Goal: Task Accomplishment & Management: Manage account settings

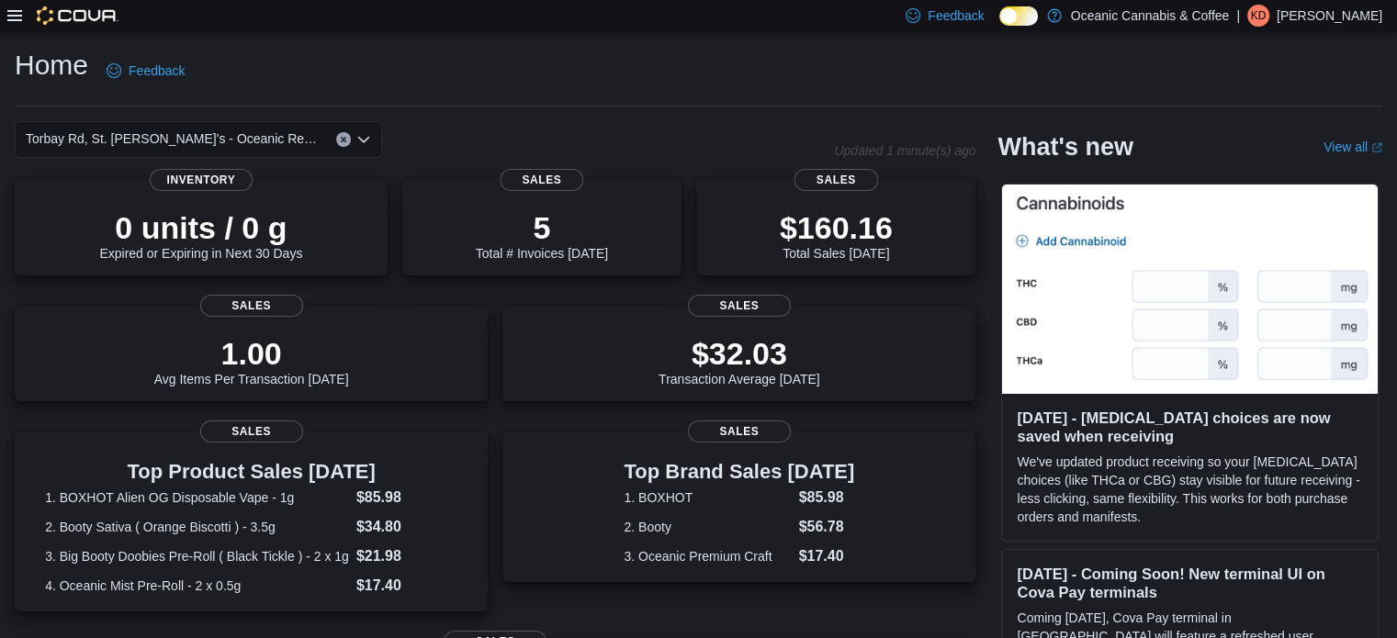
click at [8, 17] on icon at bounding box center [14, 15] width 15 height 15
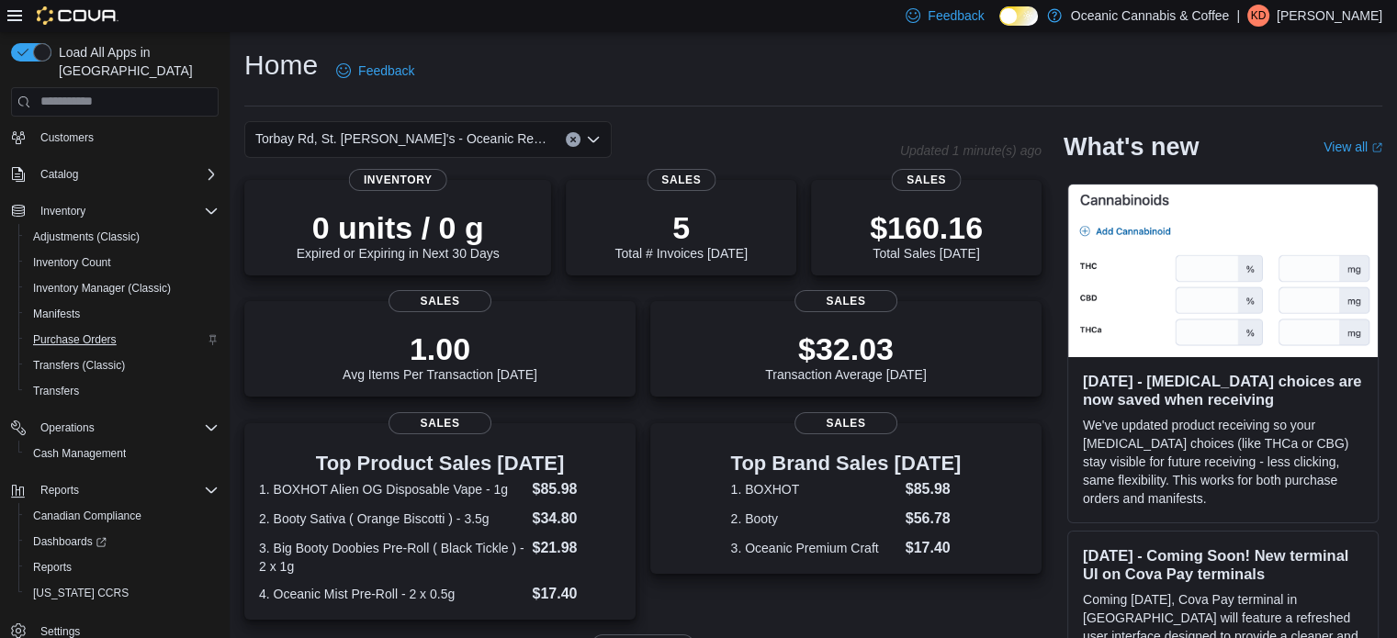
scroll to position [132, 0]
click at [51, 558] on span "Reports" at bounding box center [52, 565] width 39 height 15
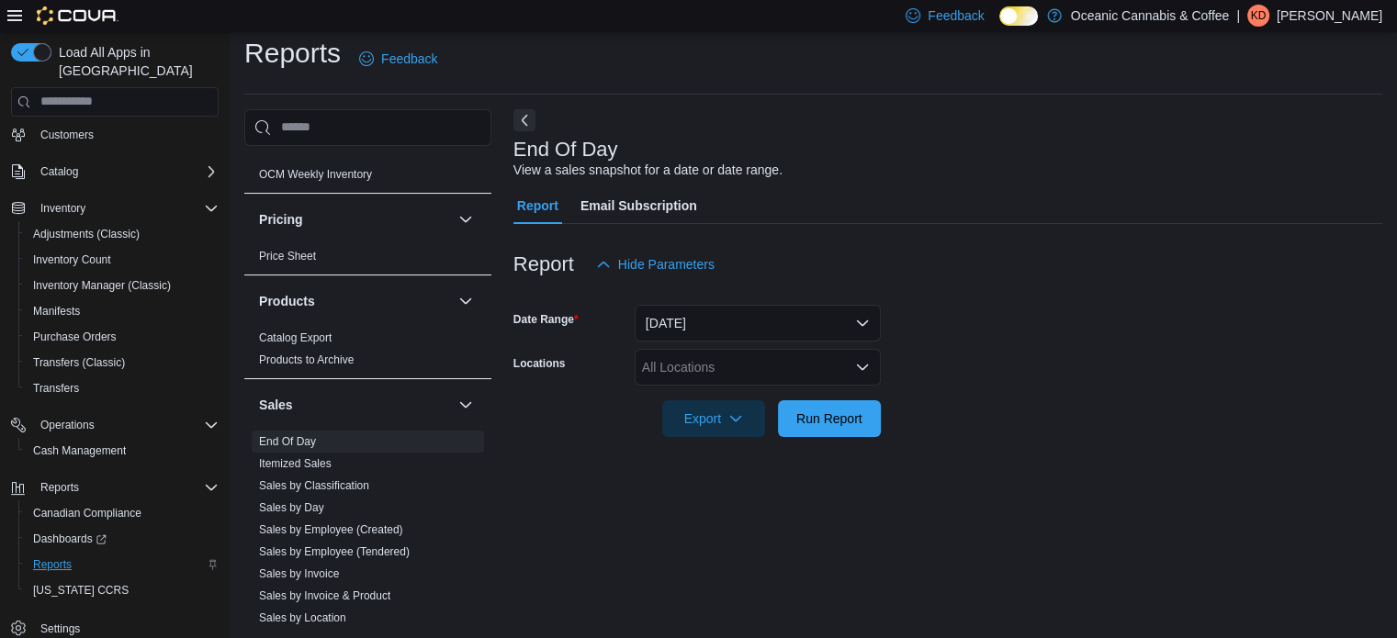
scroll to position [1102, 0]
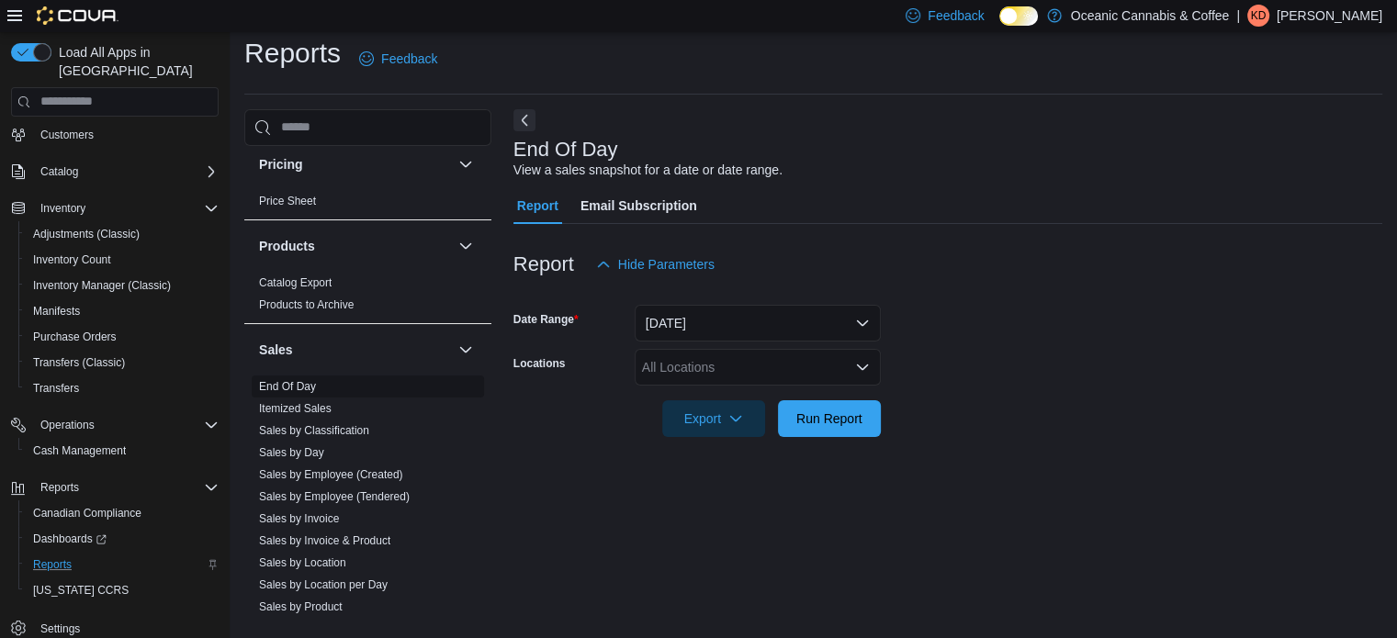
click at [270, 381] on link "End Of Day" at bounding box center [287, 386] width 57 height 13
click at [864, 325] on button "[DATE]" at bounding box center [758, 323] width 246 height 37
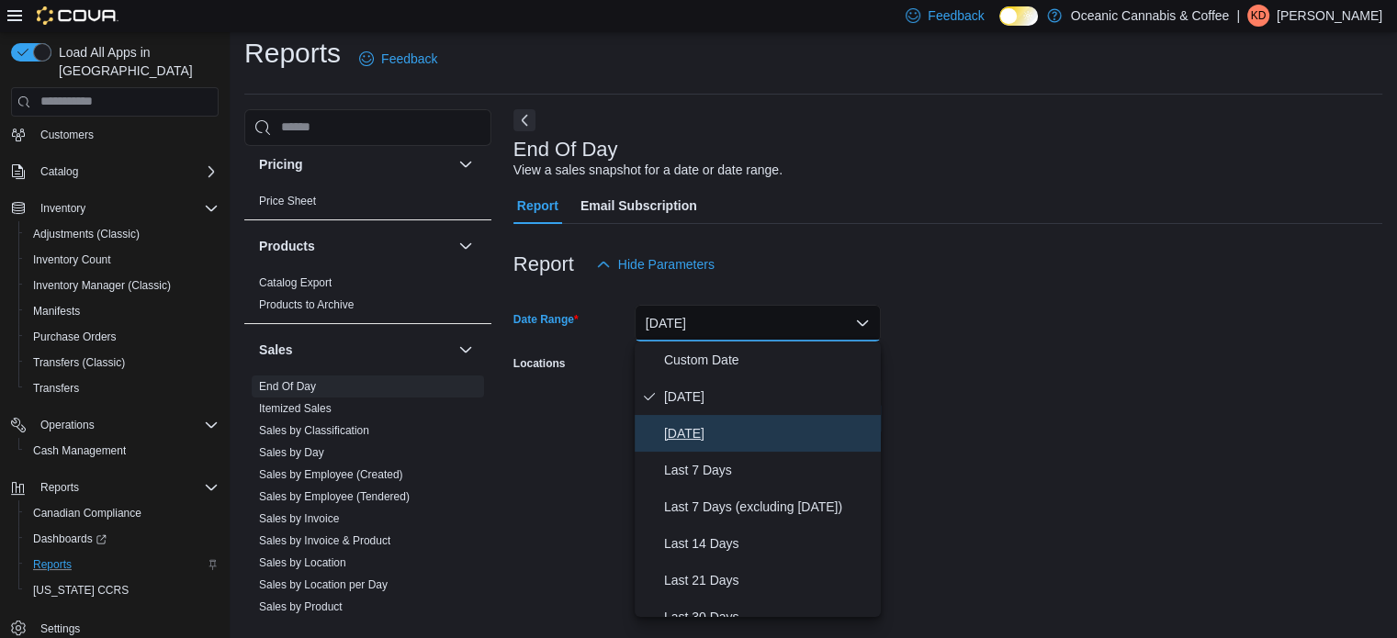
click at [751, 429] on span "[DATE]" at bounding box center [768, 434] width 209 height 22
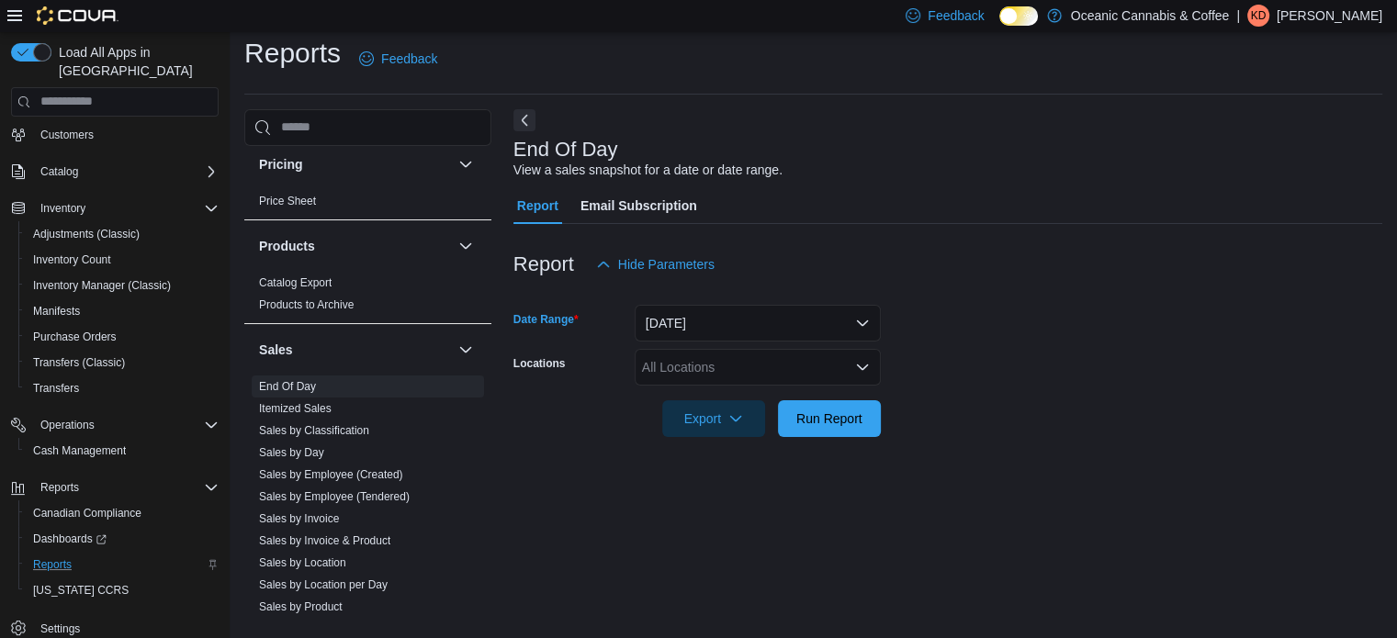
click at [864, 365] on icon "Open list of options" at bounding box center [862, 367] width 15 height 15
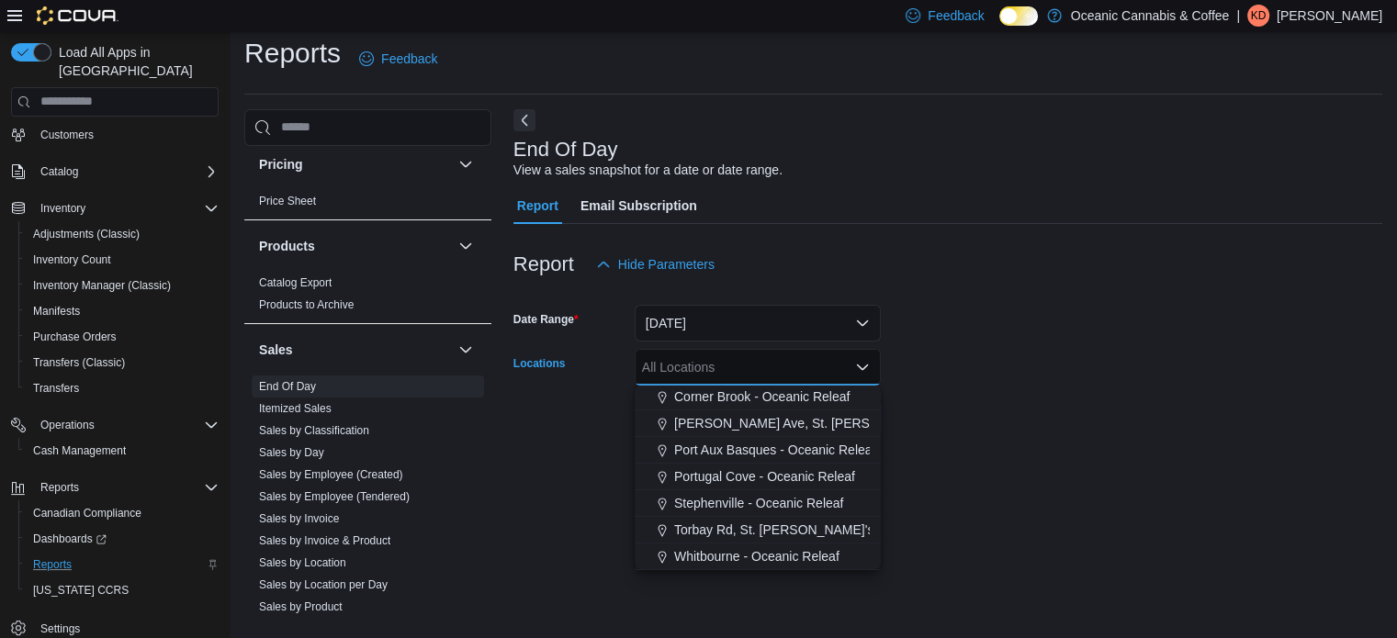
scroll to position [109, 0]
click at [728, 525] on span "Torbay Rd, St. [PERSON_NAME]'s - Oceanic Releaf" at bounding box center [823, 529] width 299 height 18
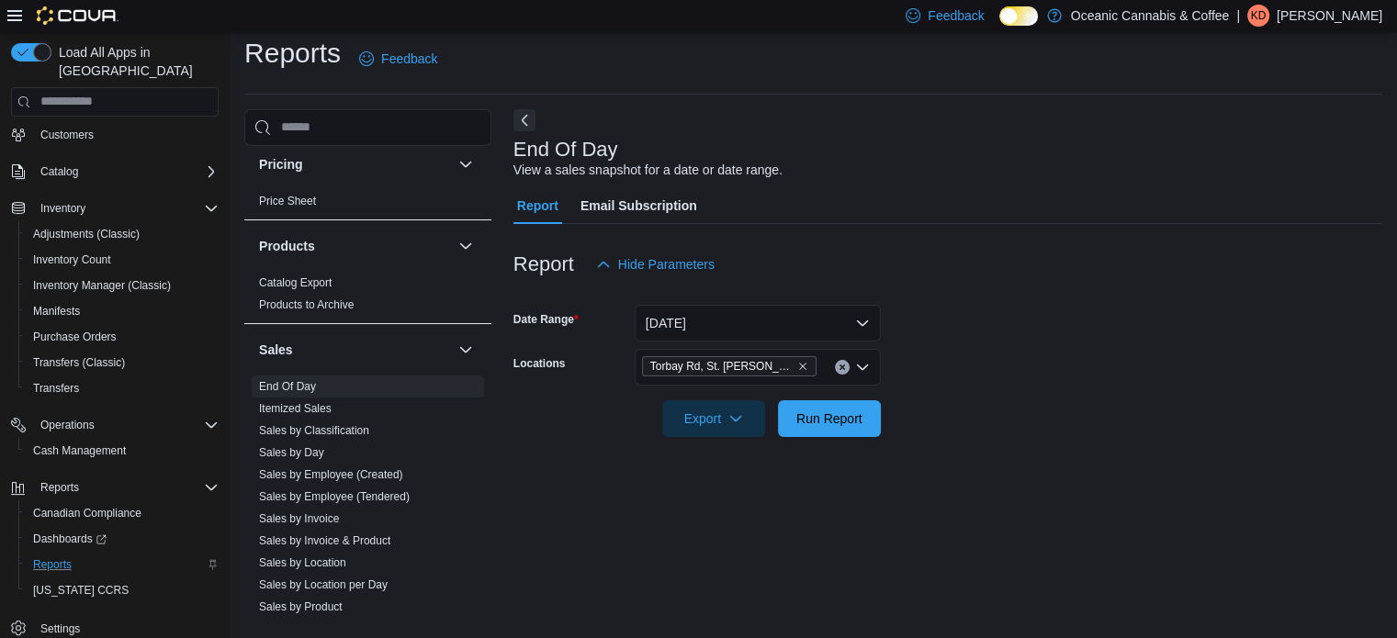
click at [966, 480] on div "End Of Day View a sales snapshot for a date or date range. Report Email Subscri…" at bounding box center [948, 366] width 869 height 515
click at [836, 407] on span "Run Report" at bounding box center [829, 418] width 81 height 37
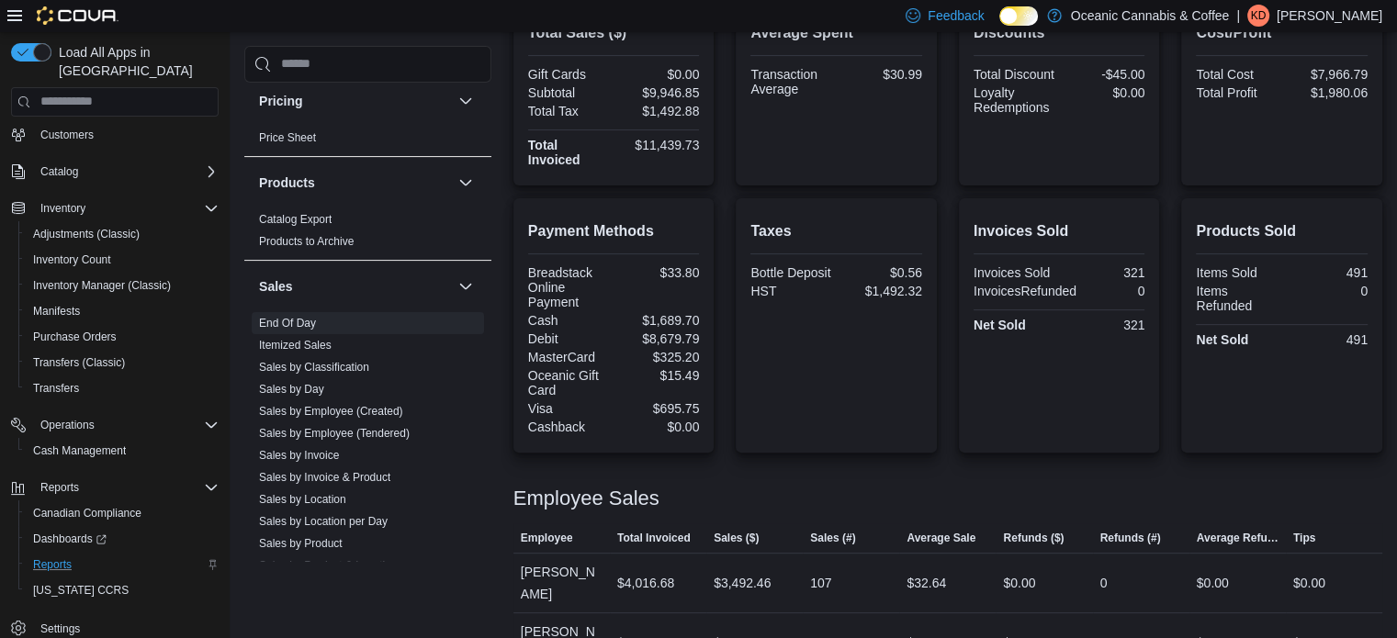
scroll to position [379, 0]
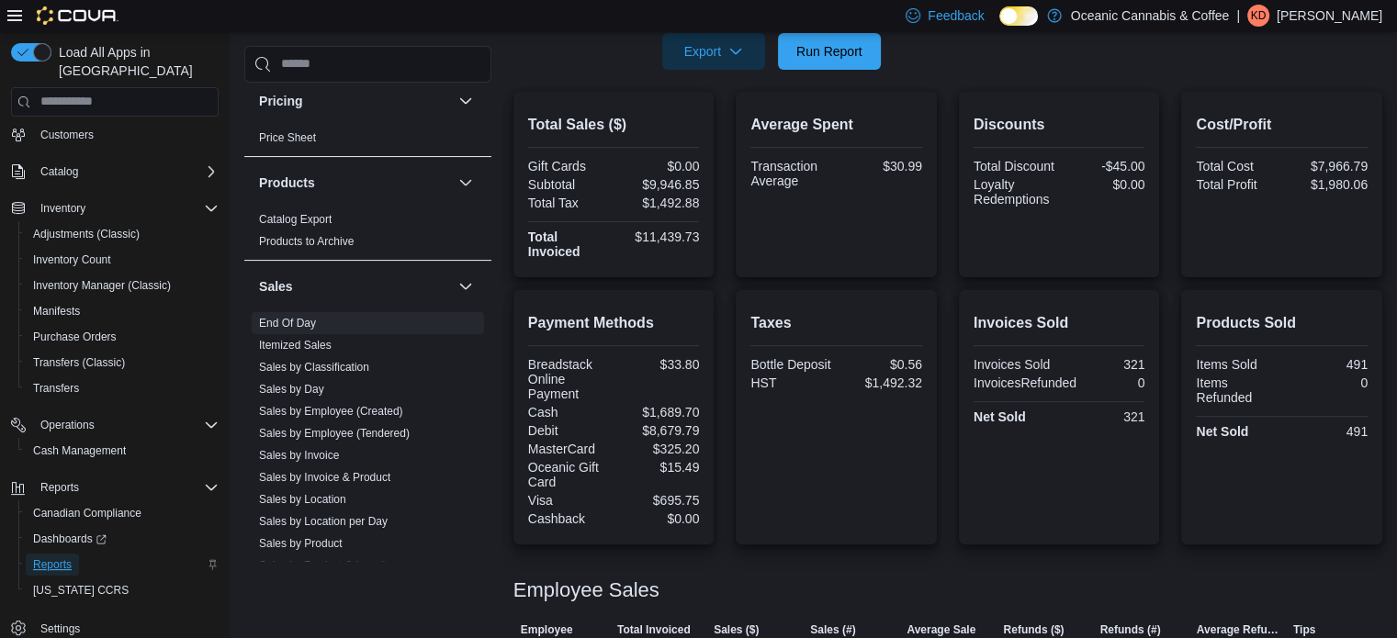
click at [59, 558] on span "Reports" at bounding box center [52, 565] width 39 height 15
click at [284, 321] on link "End Of Day" at bounding box center [287, 323] width 57 height 13
click at [286, 317] on link "End Of Day" at bounding box center [287, 323] width 57 height 13
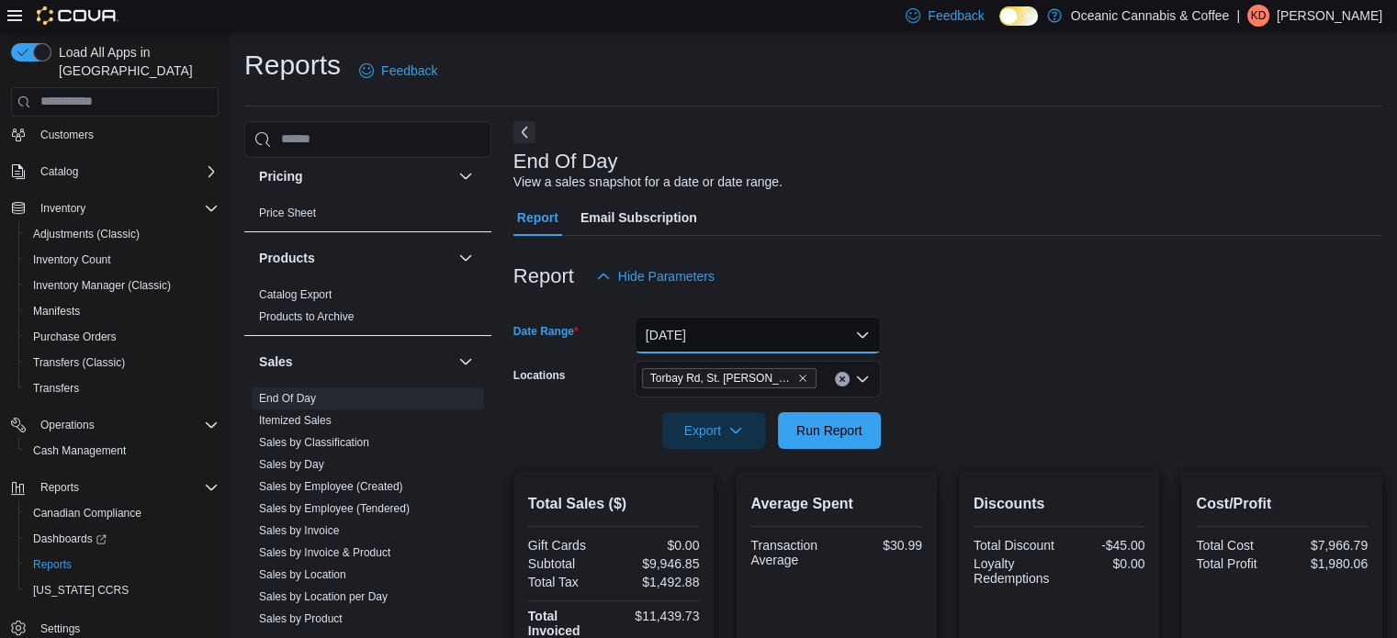
click at [853, 334] on button "[DATE]" at bounding box center [758, 335] width 246 height 37
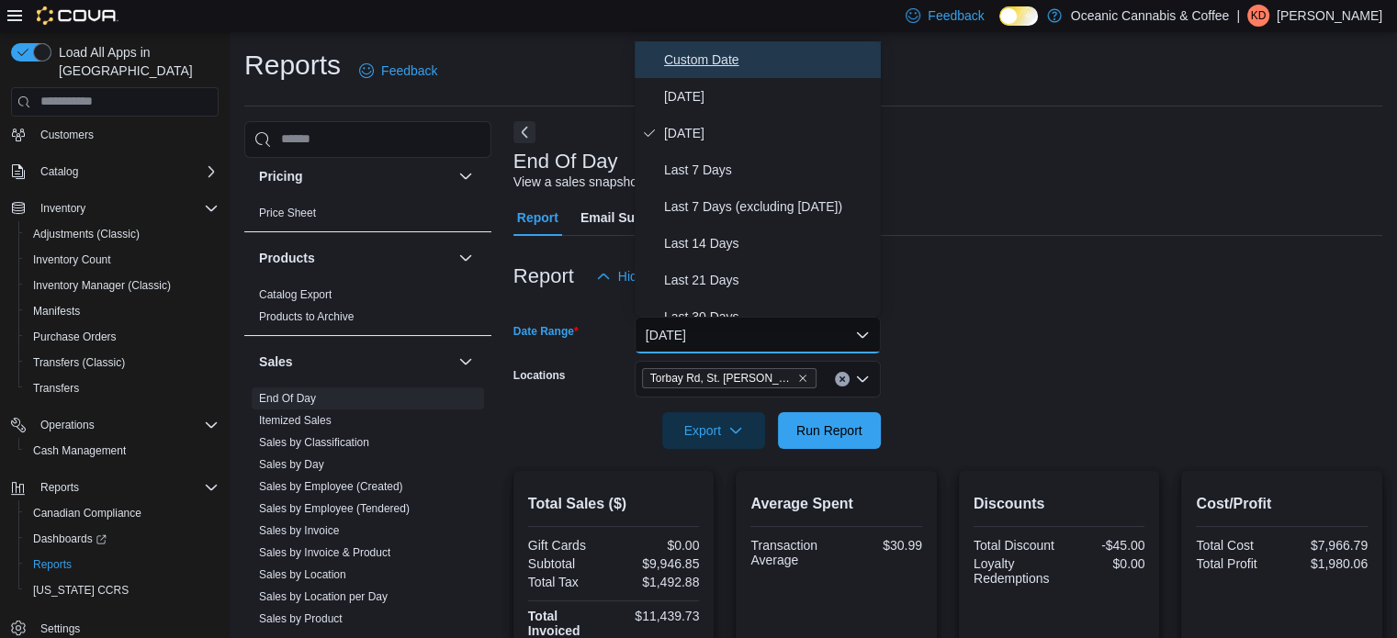
click at [712, 54] on span "Custom Date" at bounding box center [768, 60] width 209 height 22
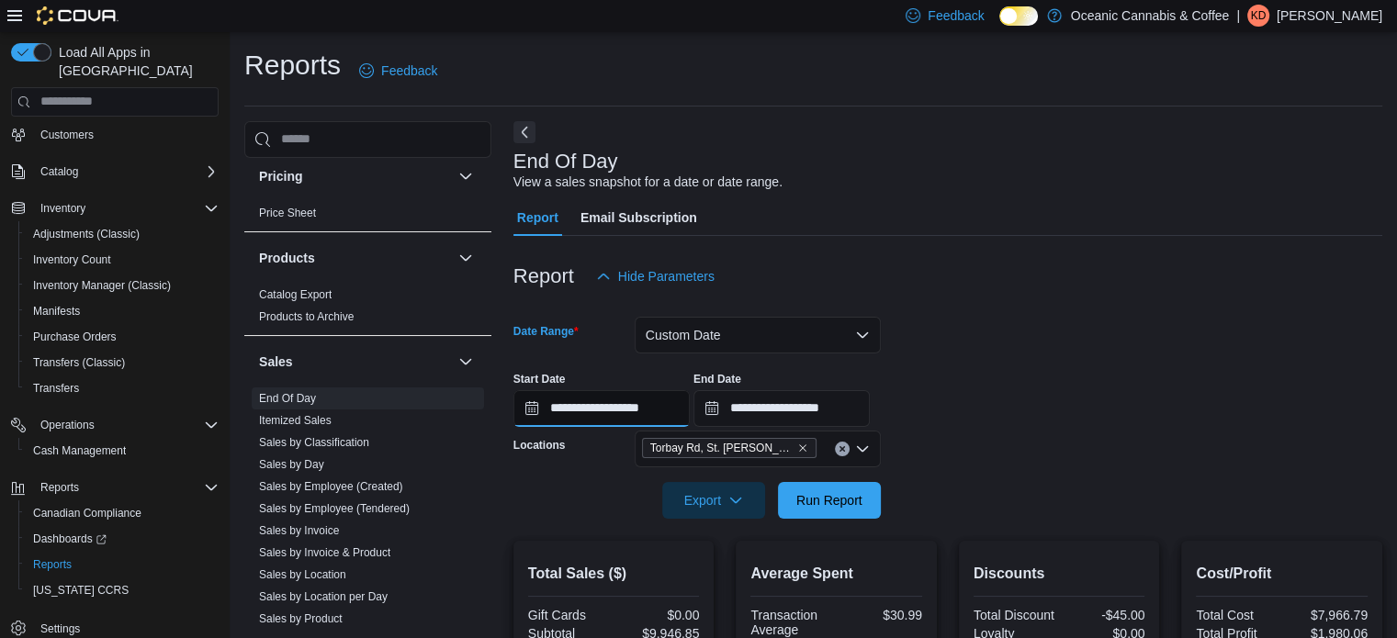
click at [578, 407] on input "**********" at bounding box center [602, 408] width 176 height 37
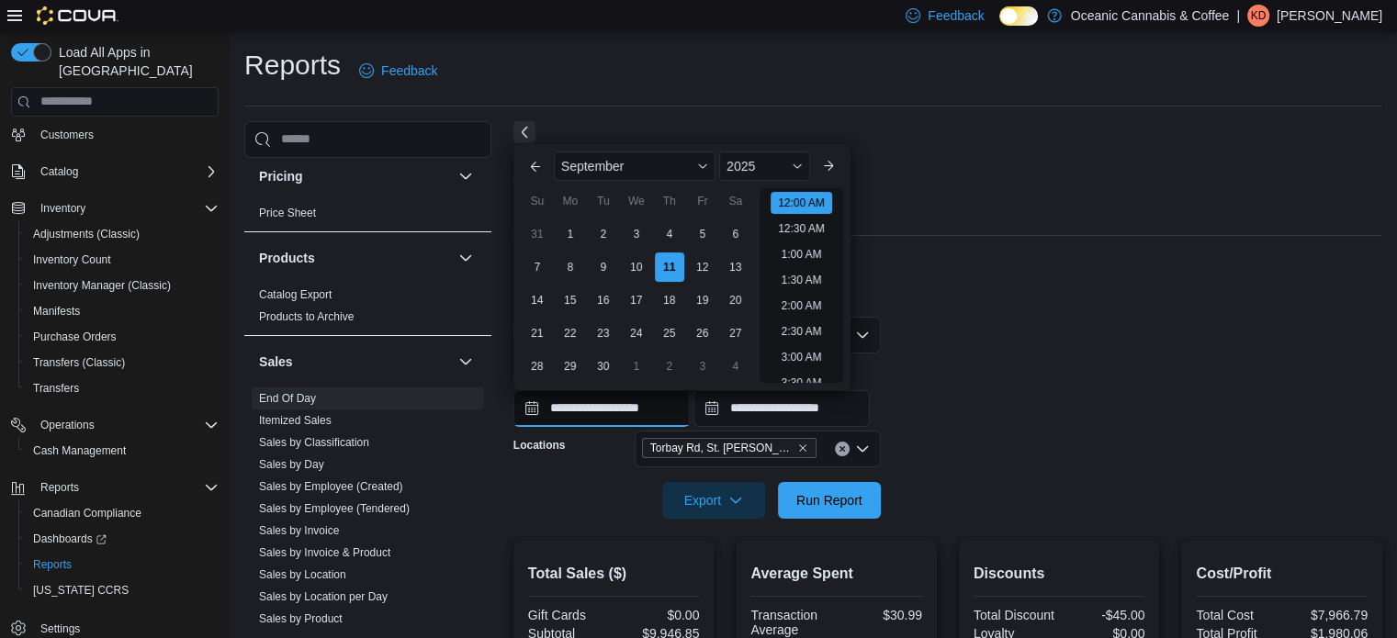
scroll to position [57, 0]
click at [604, 278] on div "9" at bounding box center [603, 267] width 32 height 32
type input "**********"
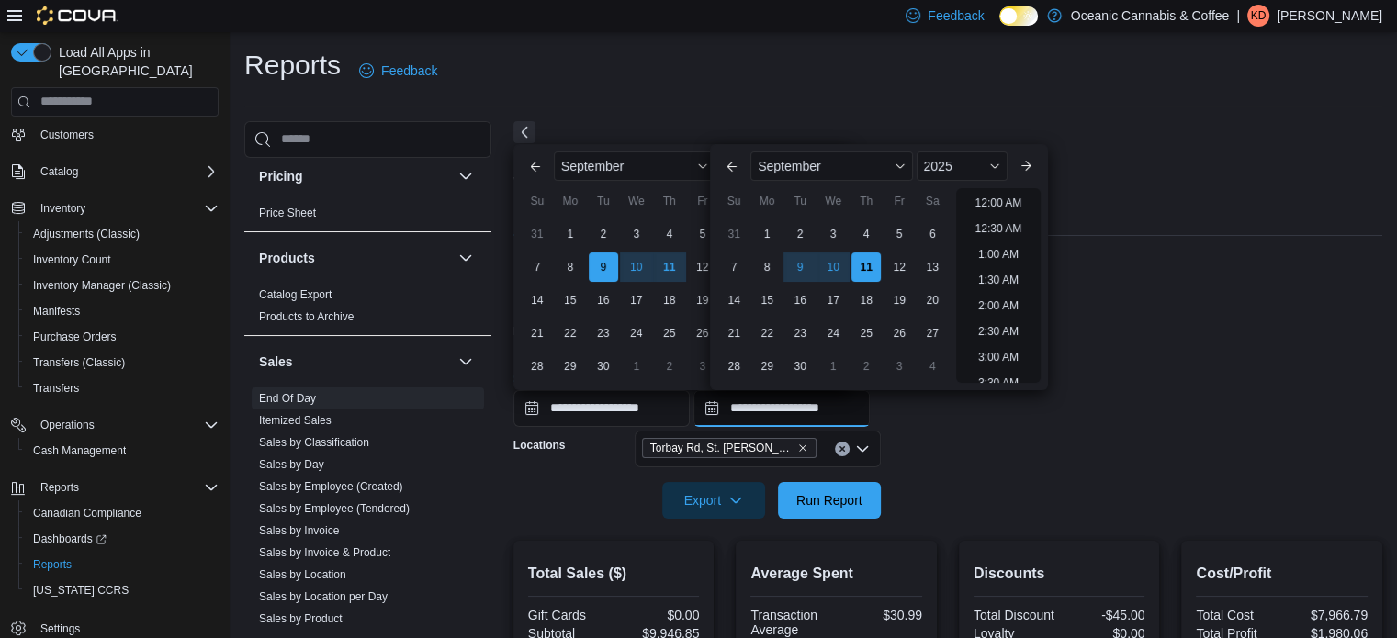
click at [783, 405] on input "**********" at bounding box center [782, 408] width 176 height 37
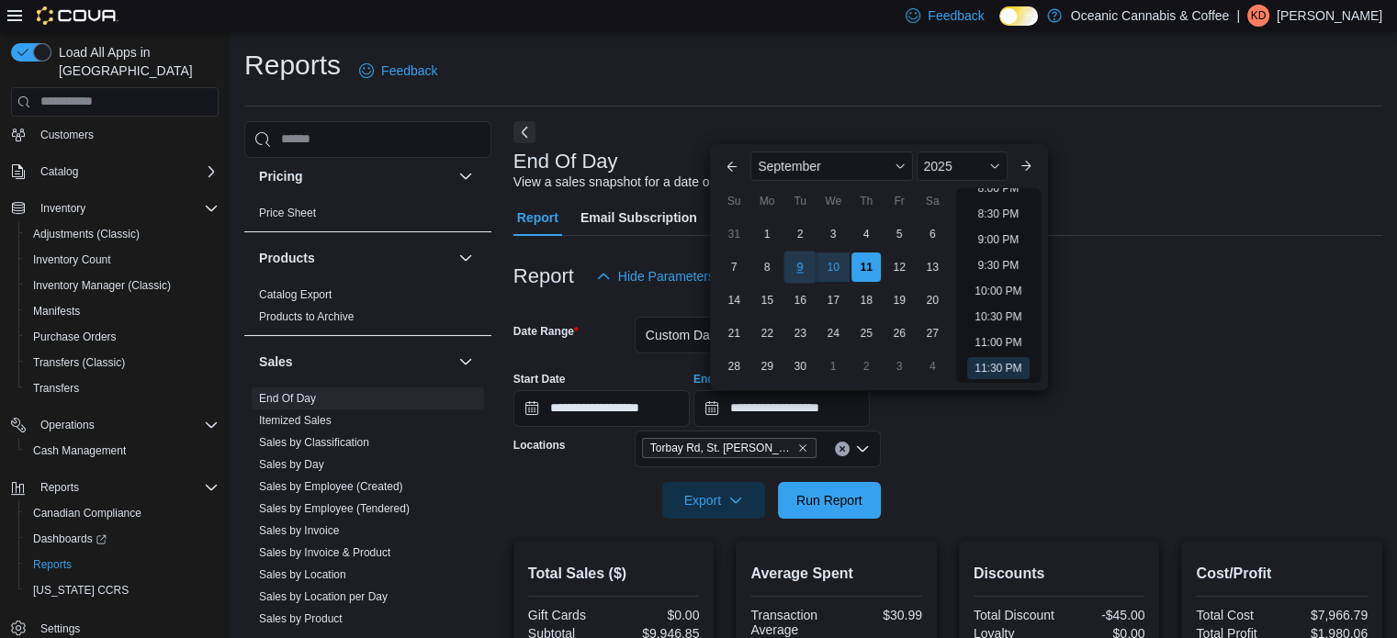
click at [811, 275] on div "9" at bounding box center [801, 267] width 32 height 32
type input "**********"
click at [833, 504] on span "Run Report" at bounding box center [829, 500] width 66 height 18
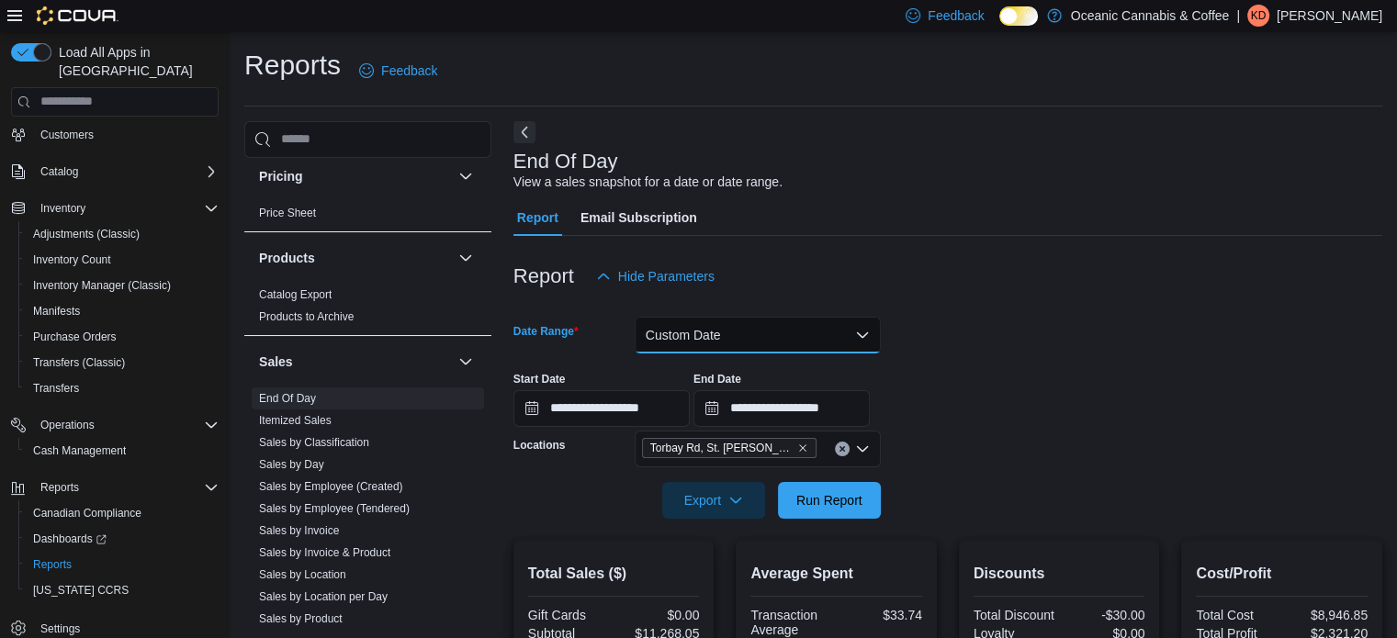
click at [857, 328] on button "Custom Date" at bounding box center [758, 335] width 246 height 37
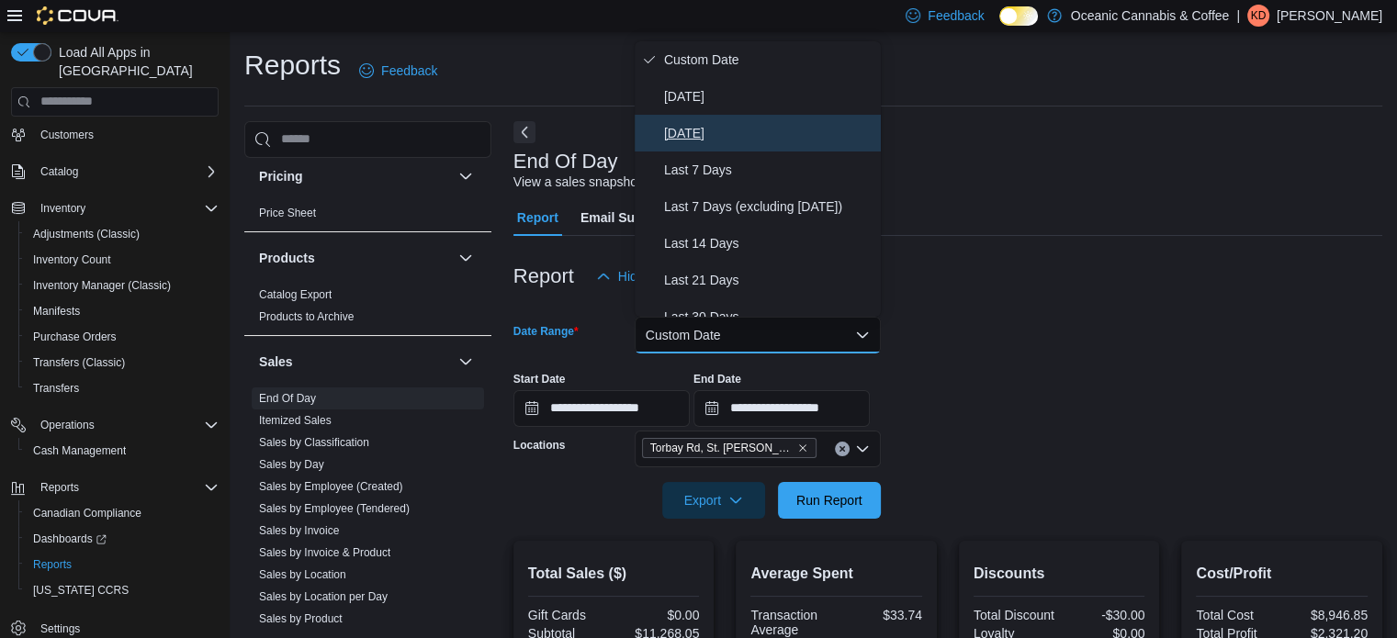
click at [704, 128] on span "[DATE]" at bounding box center [768, 133] width 209 height 22
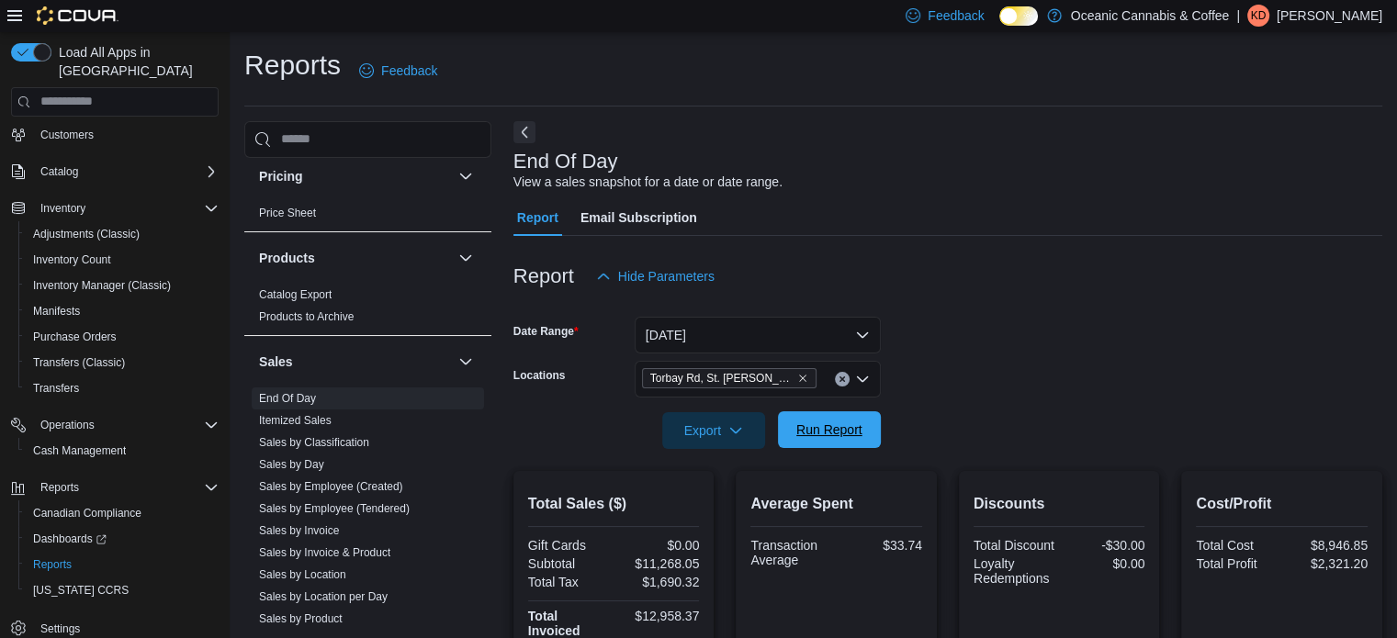
click at [812, 441] on span "Run Report" at bounding box center [829, 430] width 81 height 37
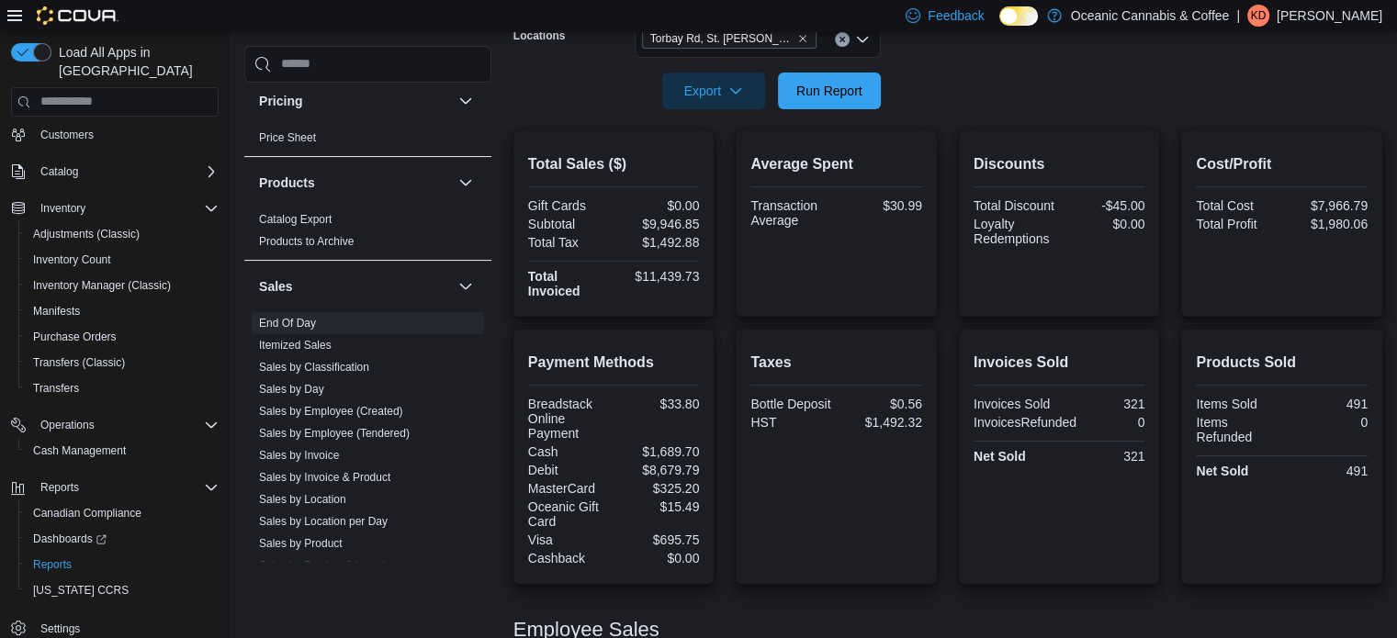
scroll to position [367, 0]
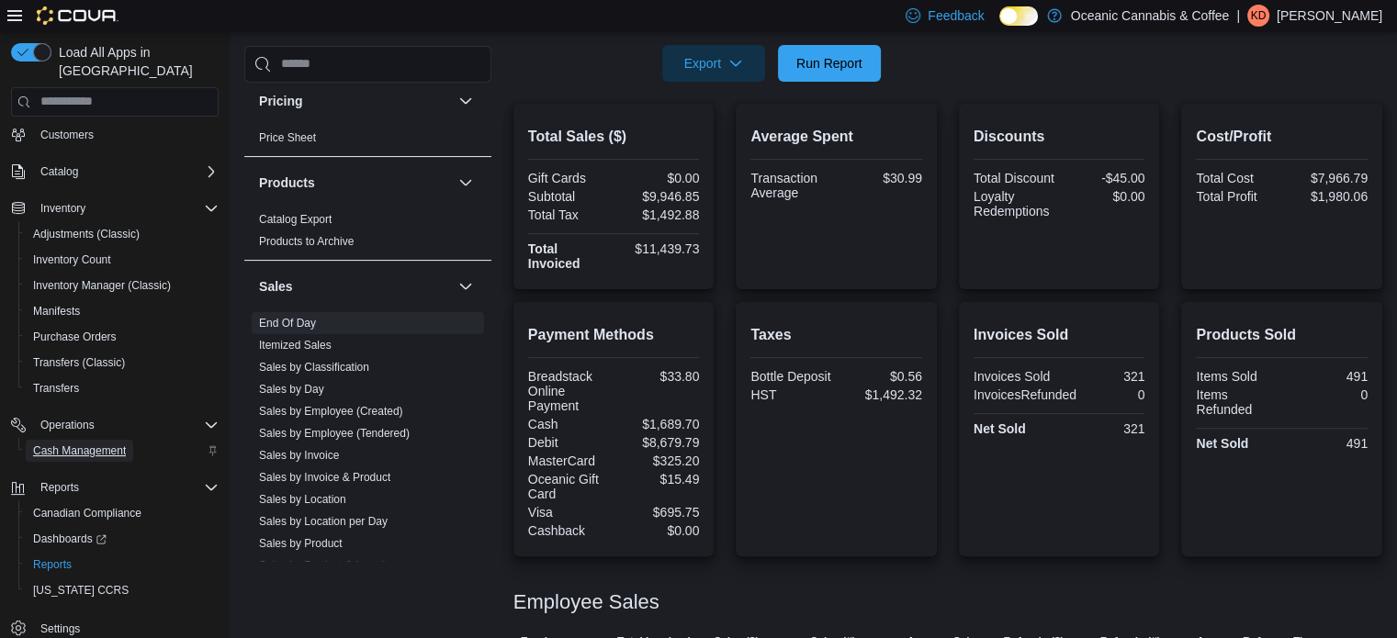
click at [77, 444] on span "Cash Management" at bounding box center [79, 451] width 93 height 15
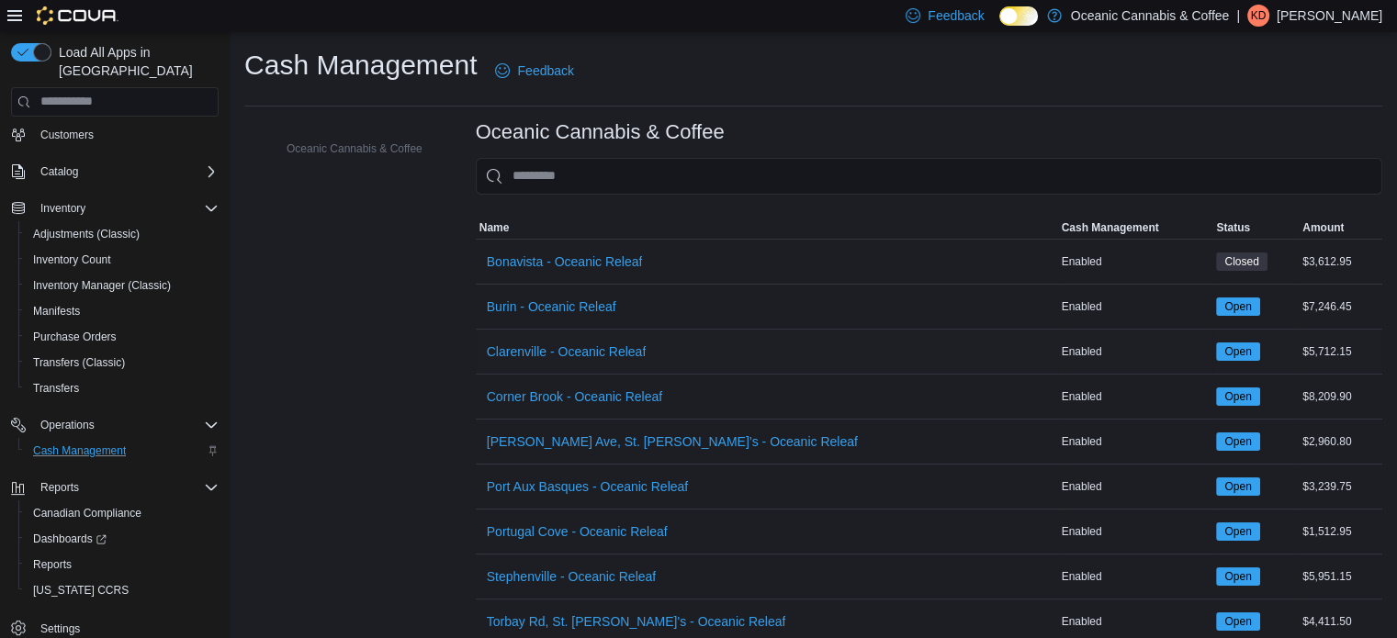
scroll to position [77, 0]
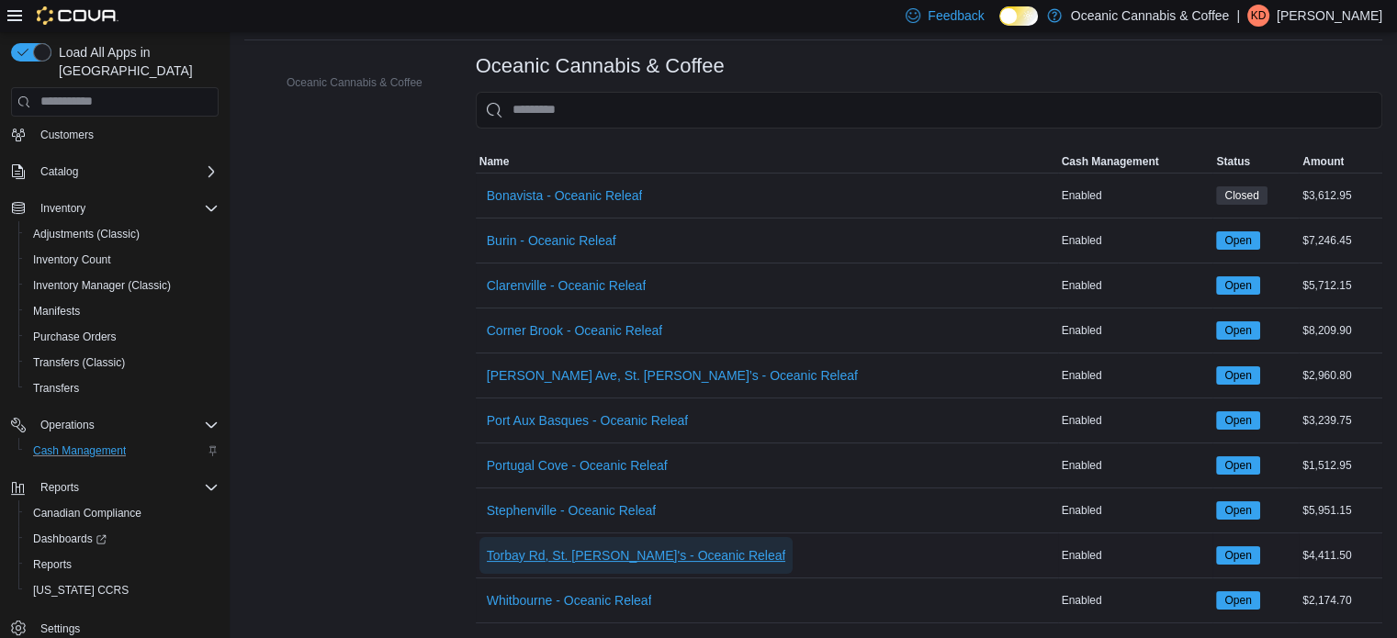
click at [655, 547] on span "Torbay Rd, St. [PERSON_NAME]'s - Oceanic Releaf" at bounding box center [636, 556] width 299 height 18
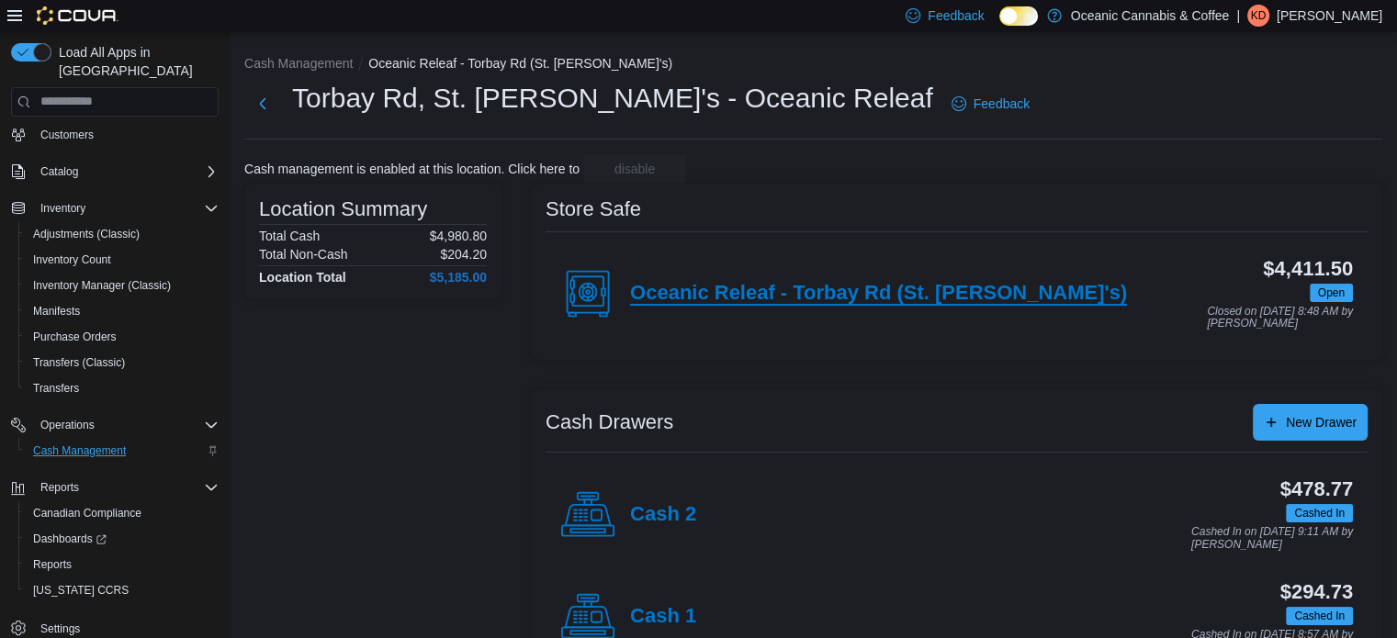
click at [817, 287] on h4 "Oceanic Releaf - Torbay Rd (St. [PERSON_NAME]'s)" at bounding box center [878, 294] width 497 height 24
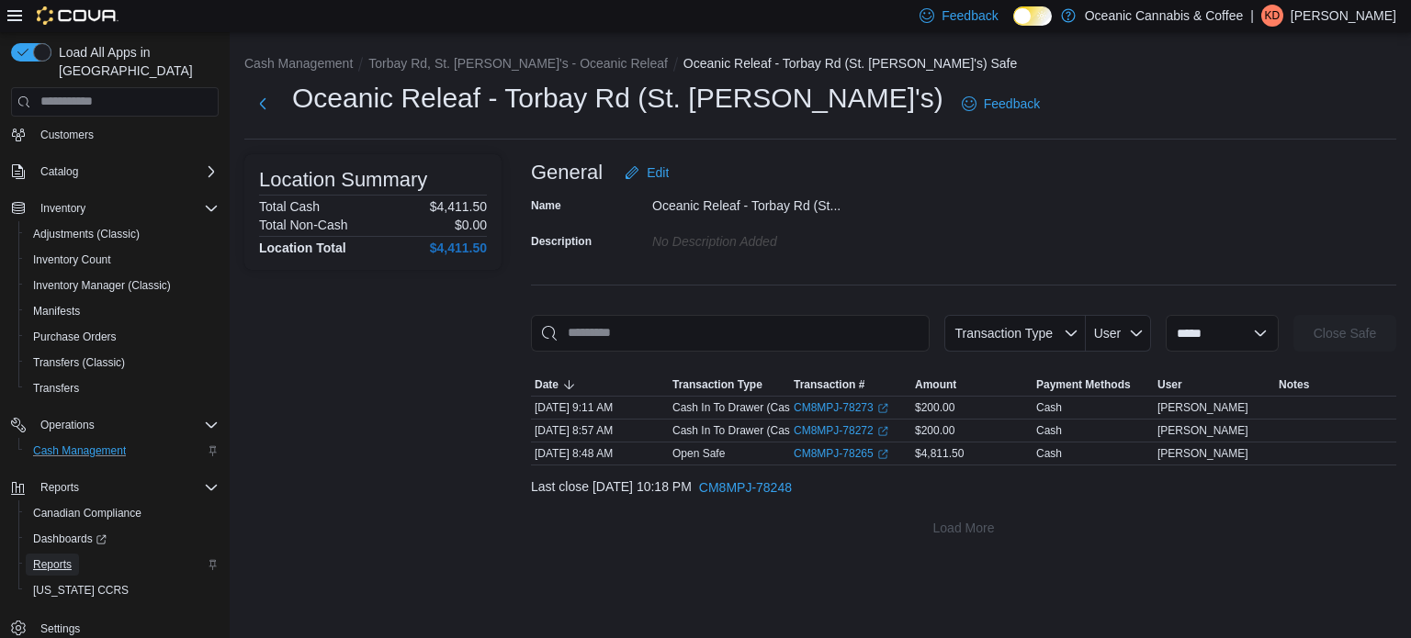
click at [52, 558] on span "Reports" at bounding box center [52, 565] width 39 height 15
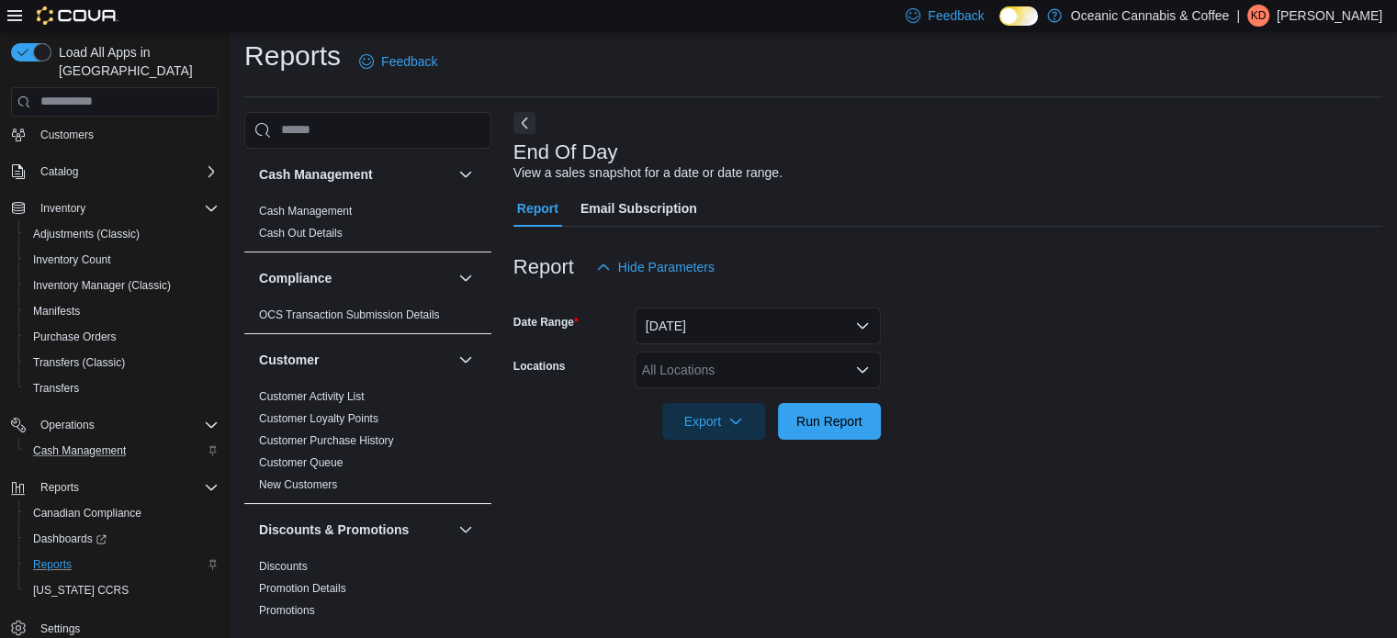
scroll to position [12, 0]
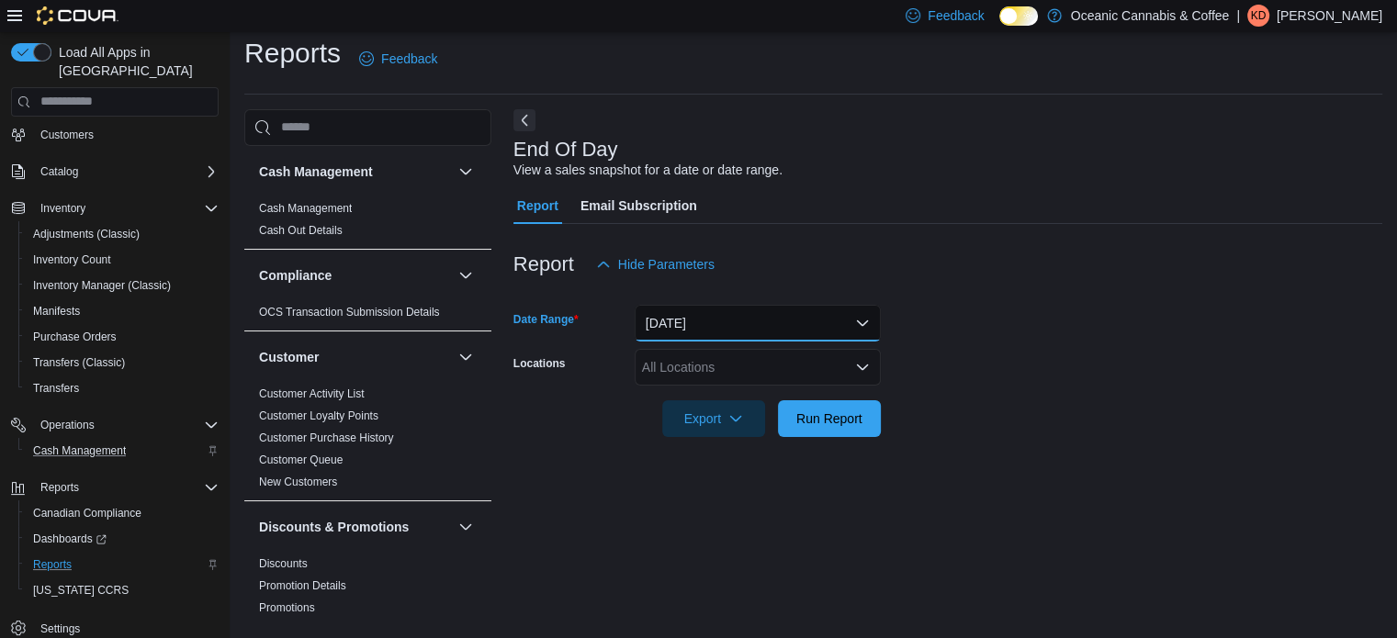
click at [860, 322] on button "[DATE]" at bounding box center [758, 323] width 246 height 37
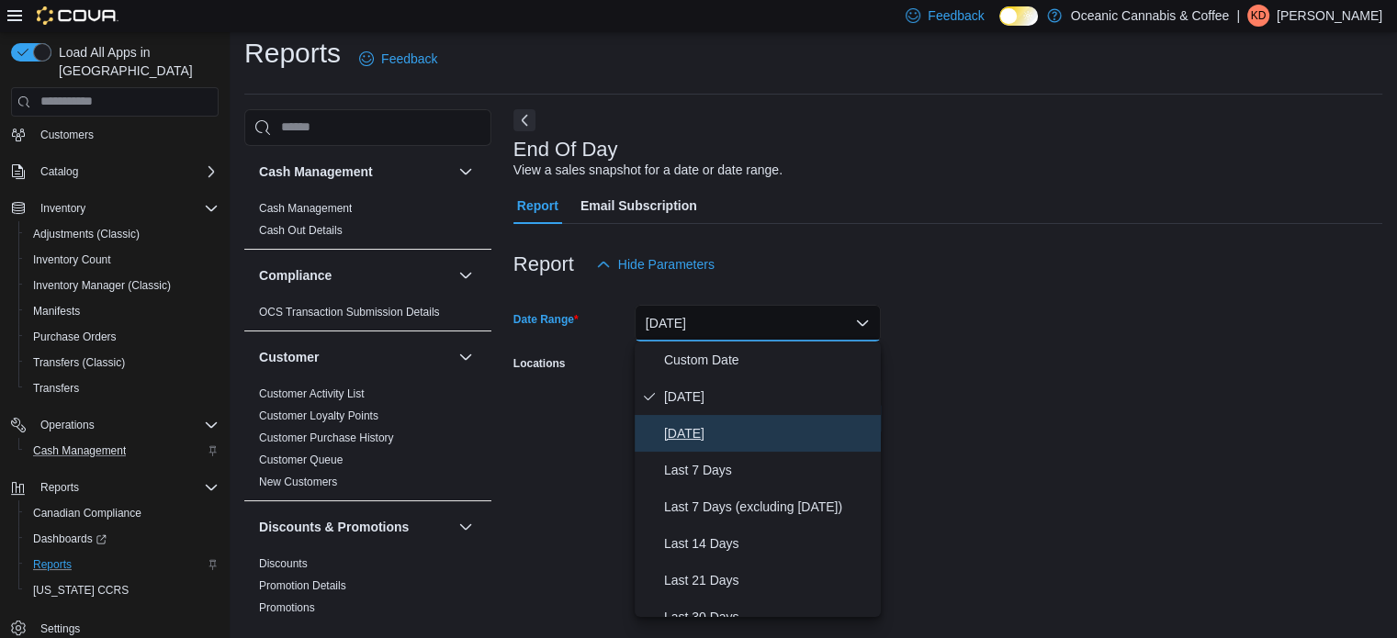
click at [709, 436] on span "[DATE]" at bounding box center [768, 434] width 209 height 22
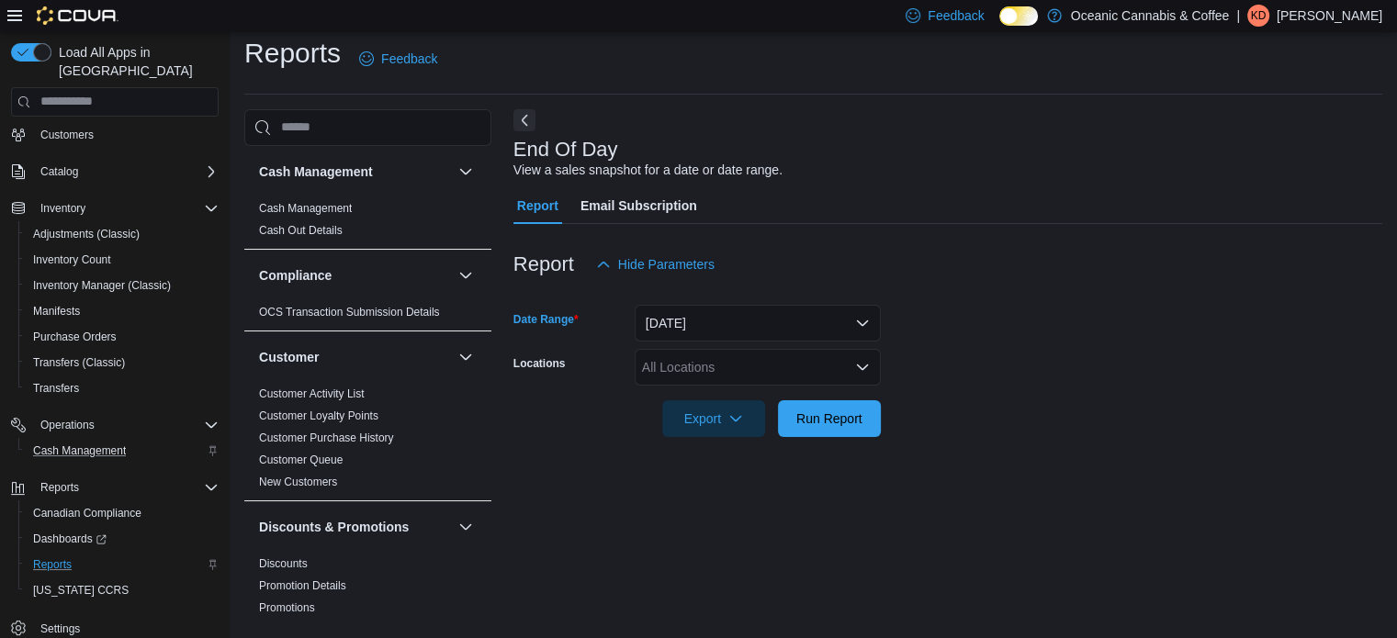
click at [866, 363] on icon "Open list of options" at bounding box center [862, 367] width 15 height 15
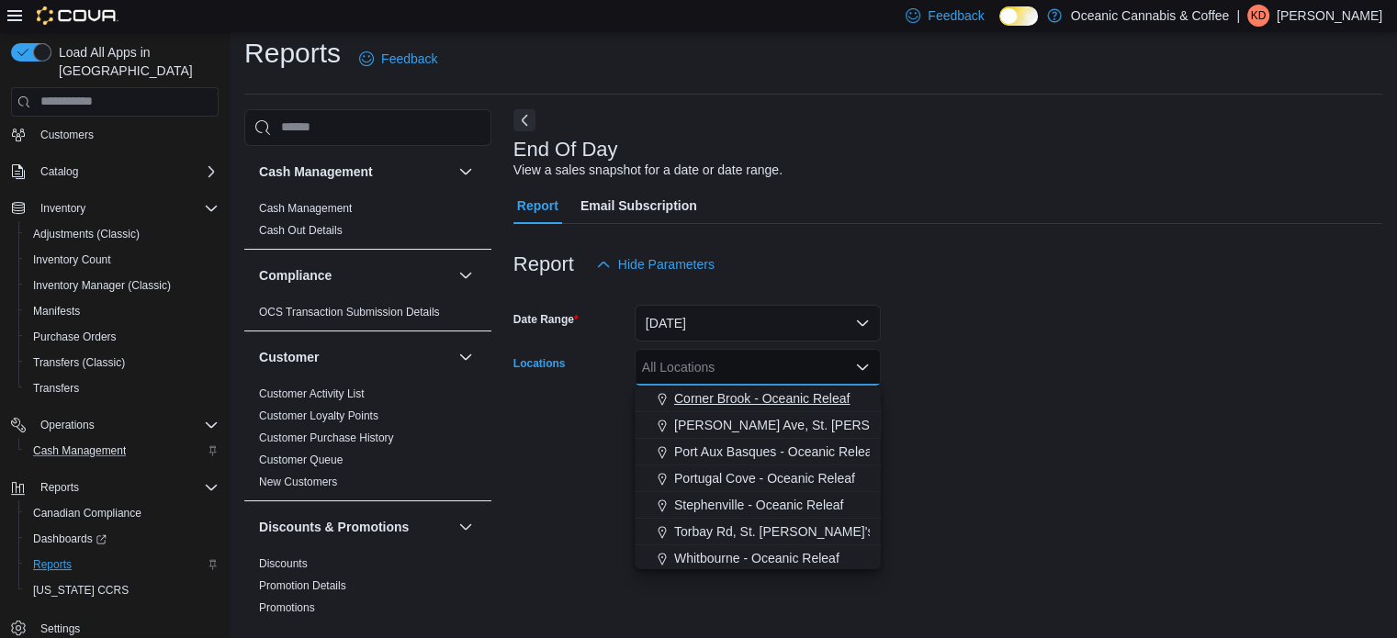
scroll to position [109, 0]
click at [774, 525] on span "Torbay Rd, St. [PERSON_NAME]'s - Oceanic Releaf" at bounding box center [823, 529] width 299 height 18
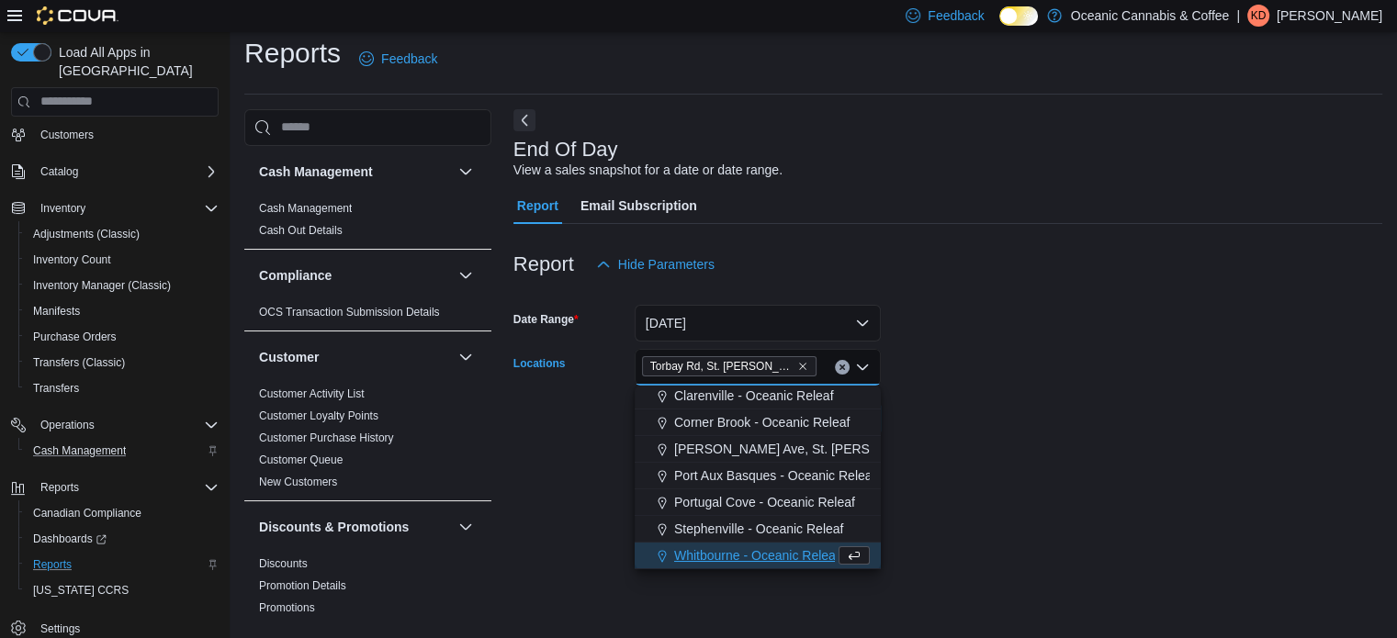
scroll to position [83, 0]
click at [977, 455] on div at bounding box center [948, 448] width 869 height 22
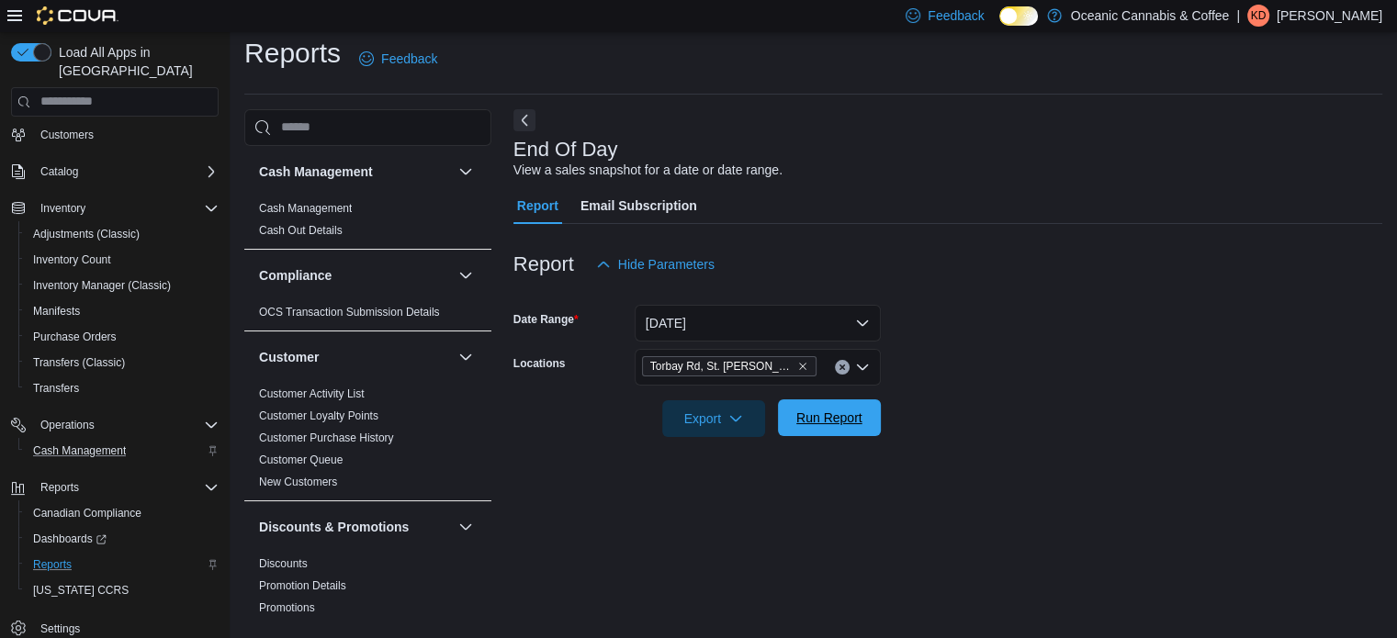
click at [828, 408] on span "Run Report" at bounding box center [829, 418] width 81 height 37
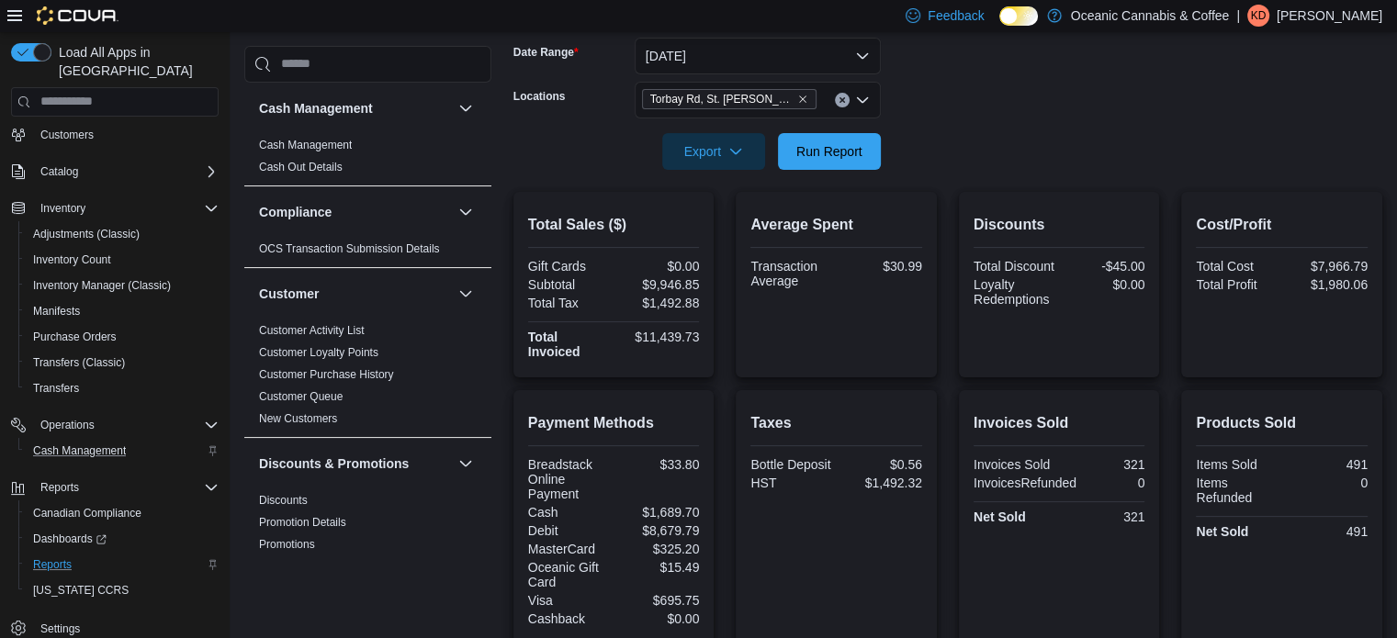
scroll to position [288, 0]
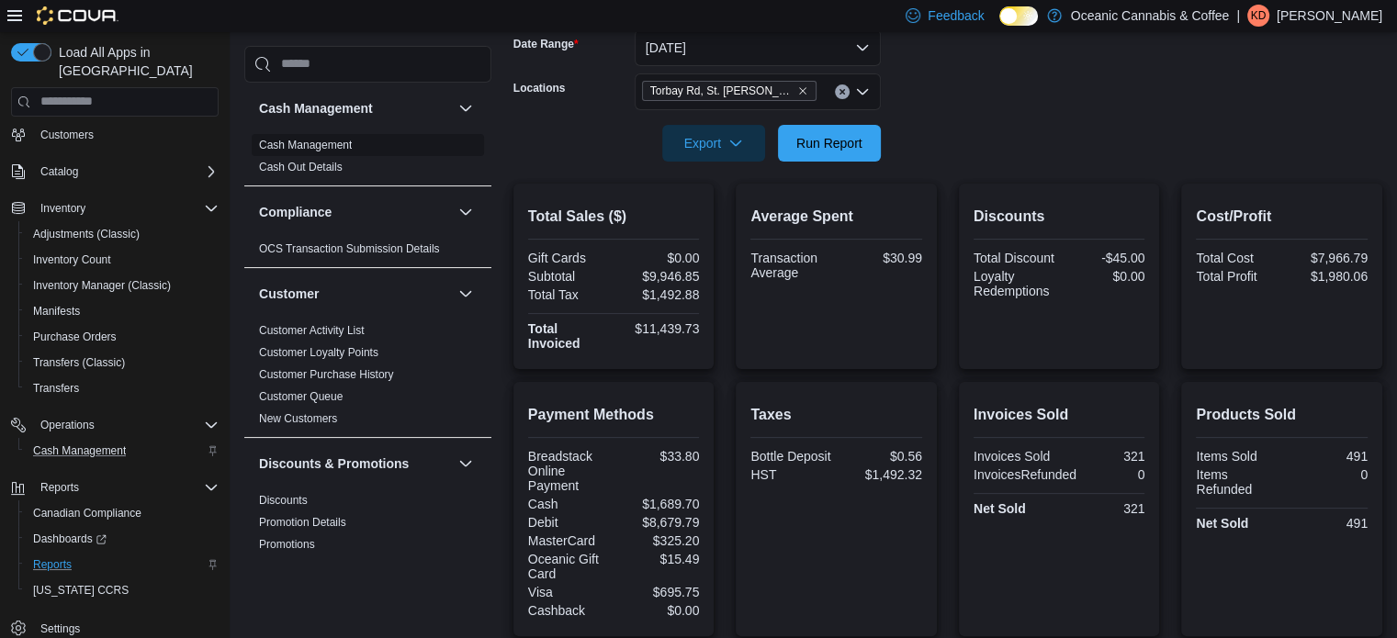
click at [303, 147] on link "Cash Management" at bounding box center [305, 145] width 93 height 13
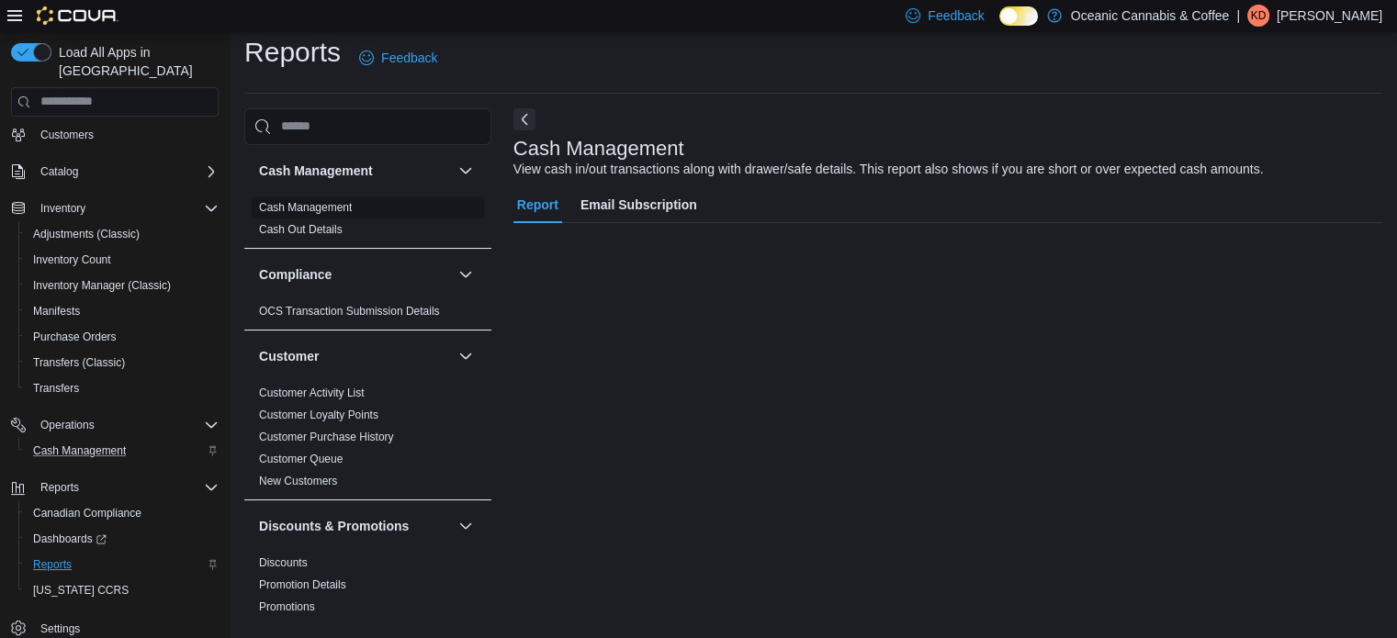
scroll to position [12, 0]
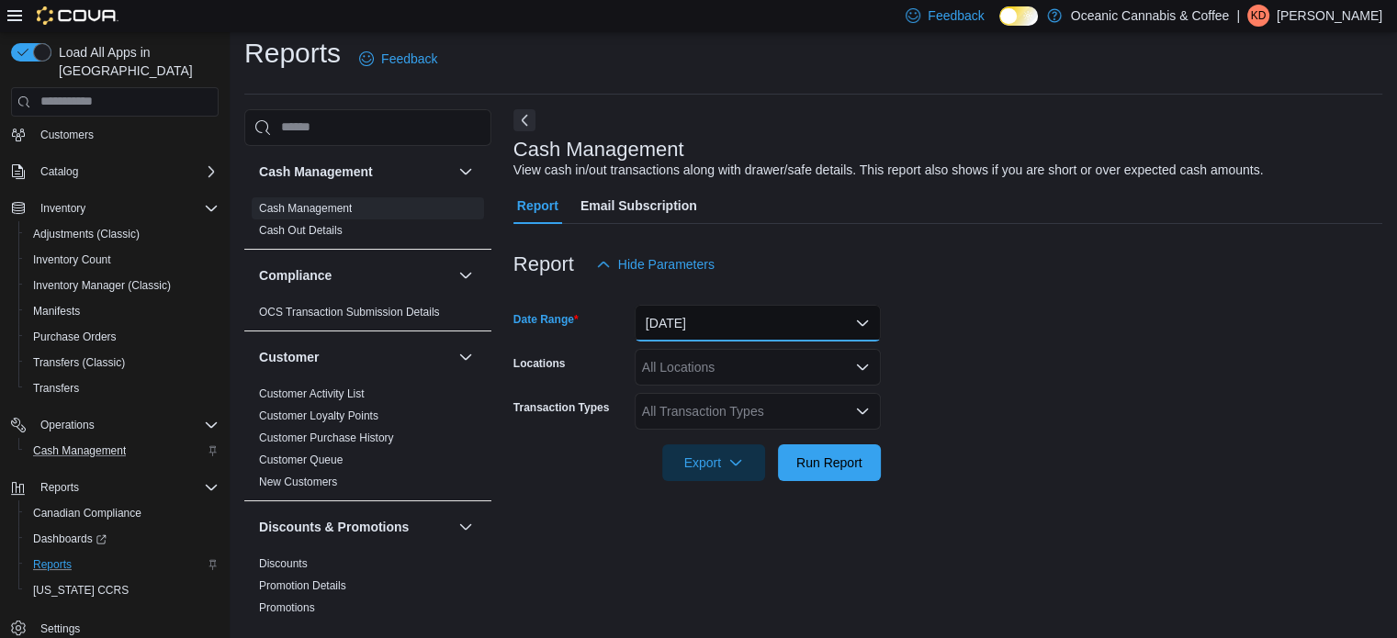
click at [858, 322] on button "[DATE]" at bounding box center [758, 323] width 246 height 37
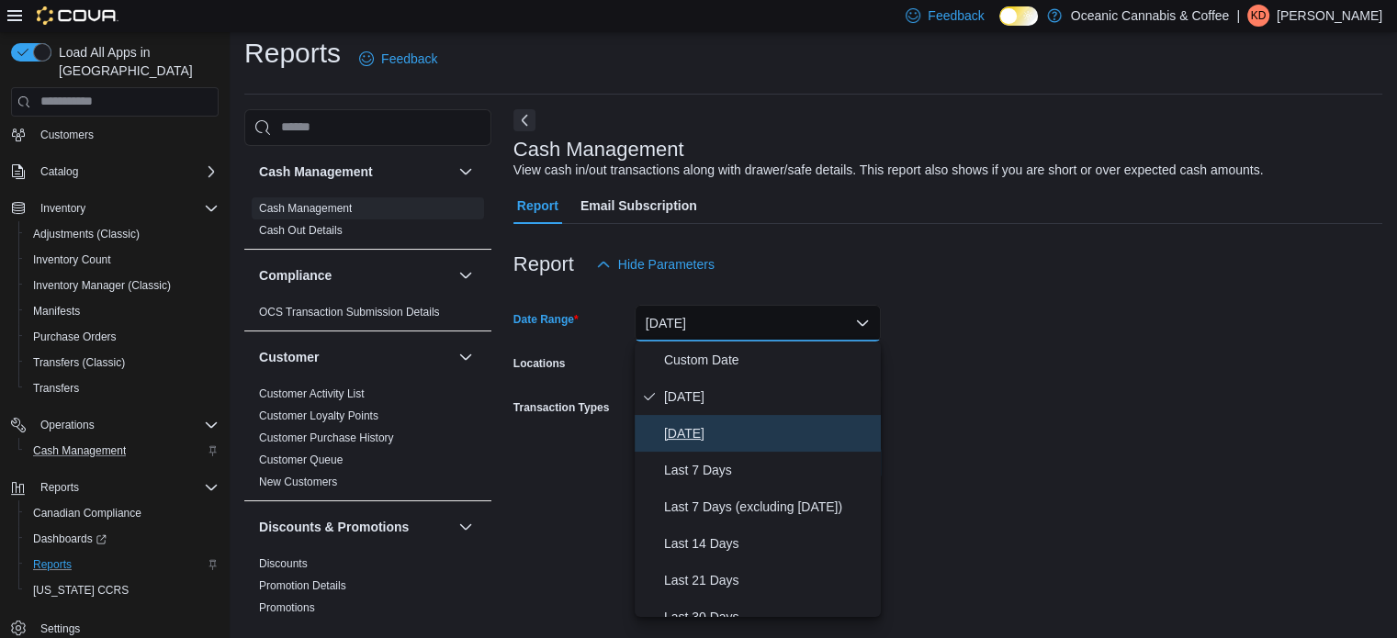
click at [714, 423] on span "[DATE]" at bounding box center [768, 434] width 209 height 22
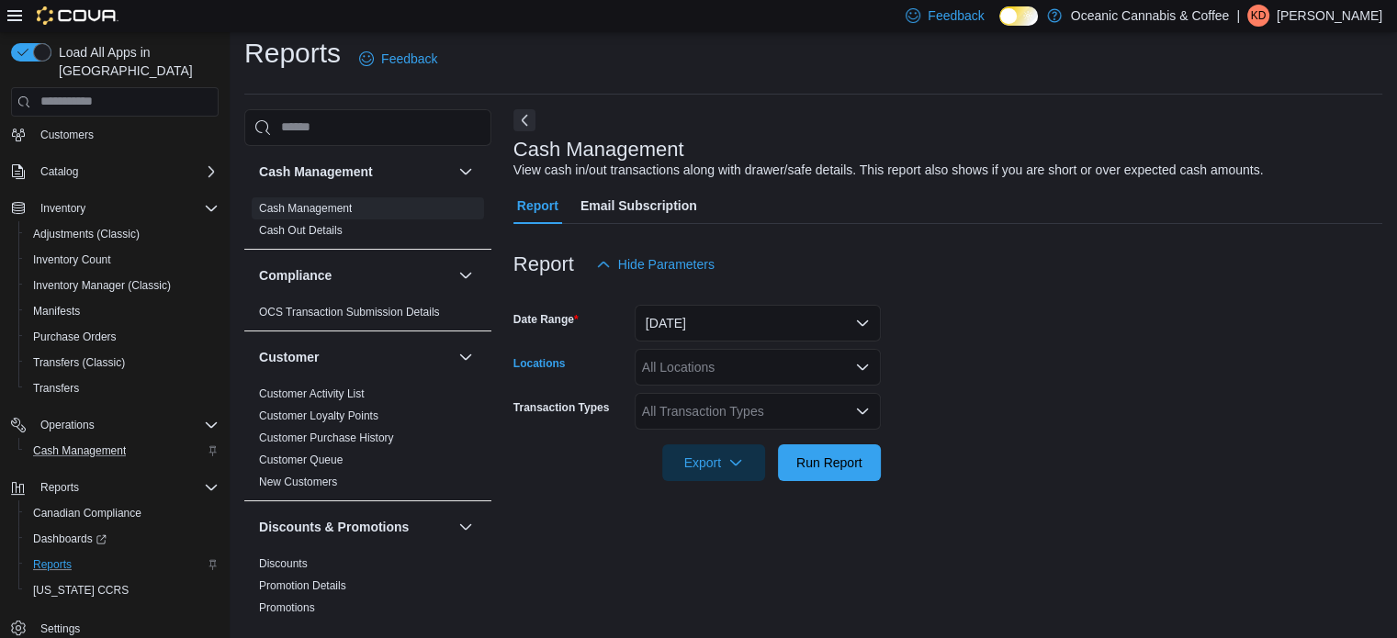
click at [860, 351] on div "All Locations" at bounding box center [758, 367] width 246 height 37
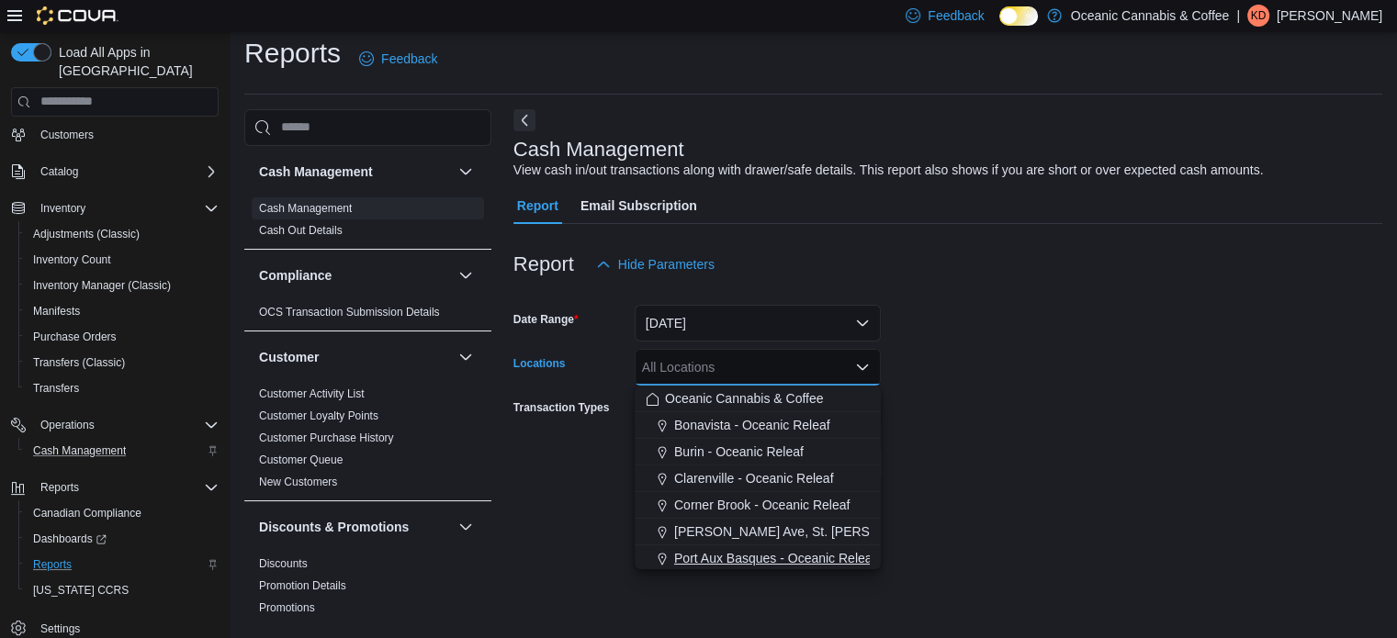
scroll to position [109, 0]
click at [766, 532] on span "Torbay Rd, St. [PERSON_NAME]'s - Oceanic Releaf" at bounding box center [823, 529] width 299 height 18
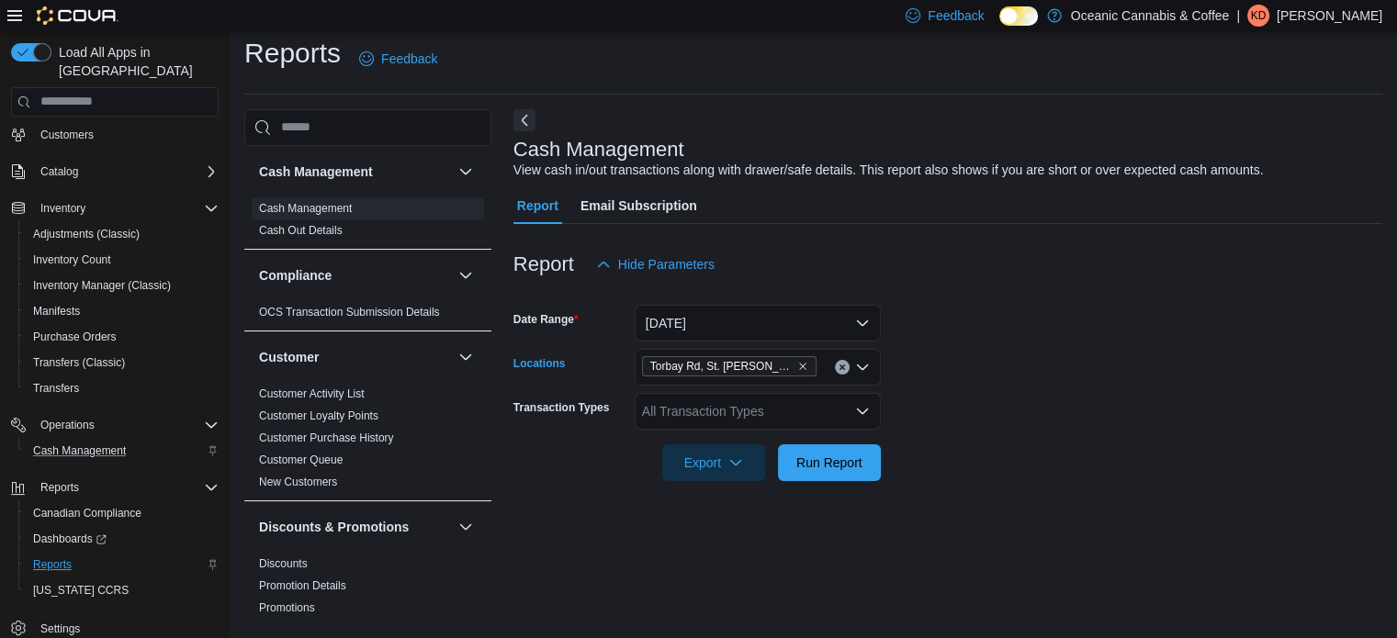
scroll to position [0, 0]
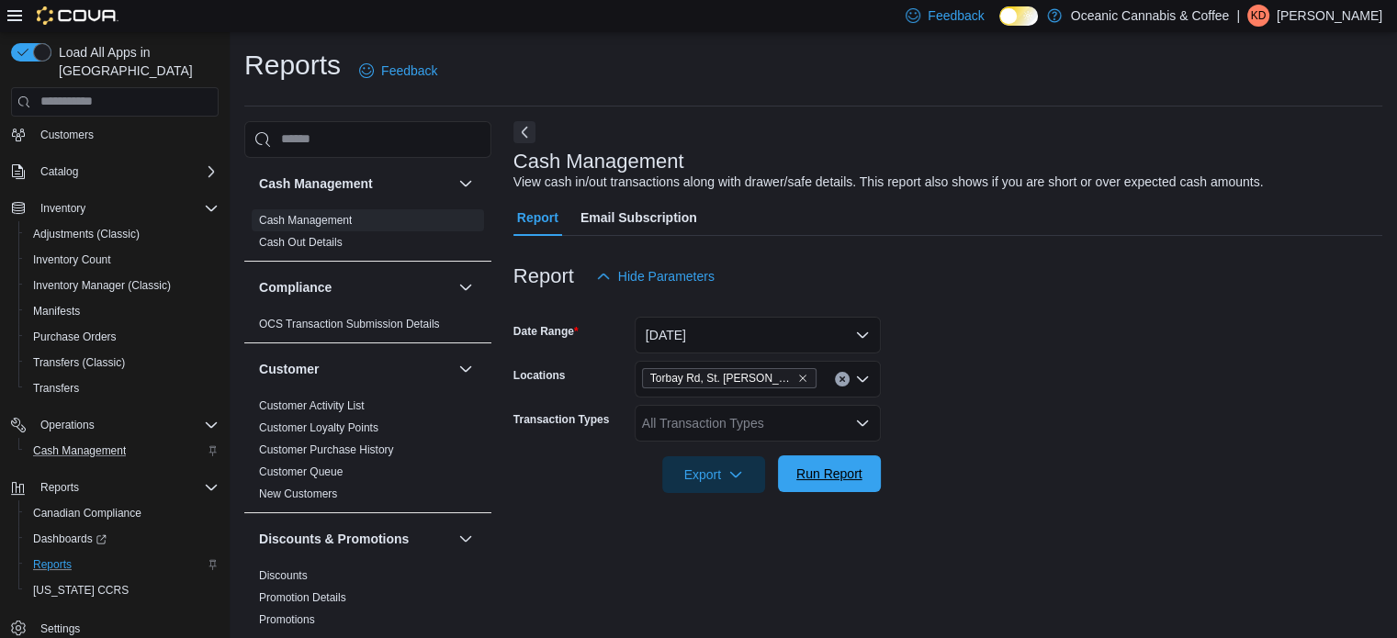
click at [851, 472] on span "Run Report" at bounding box center [829, 474] width 66 height 18
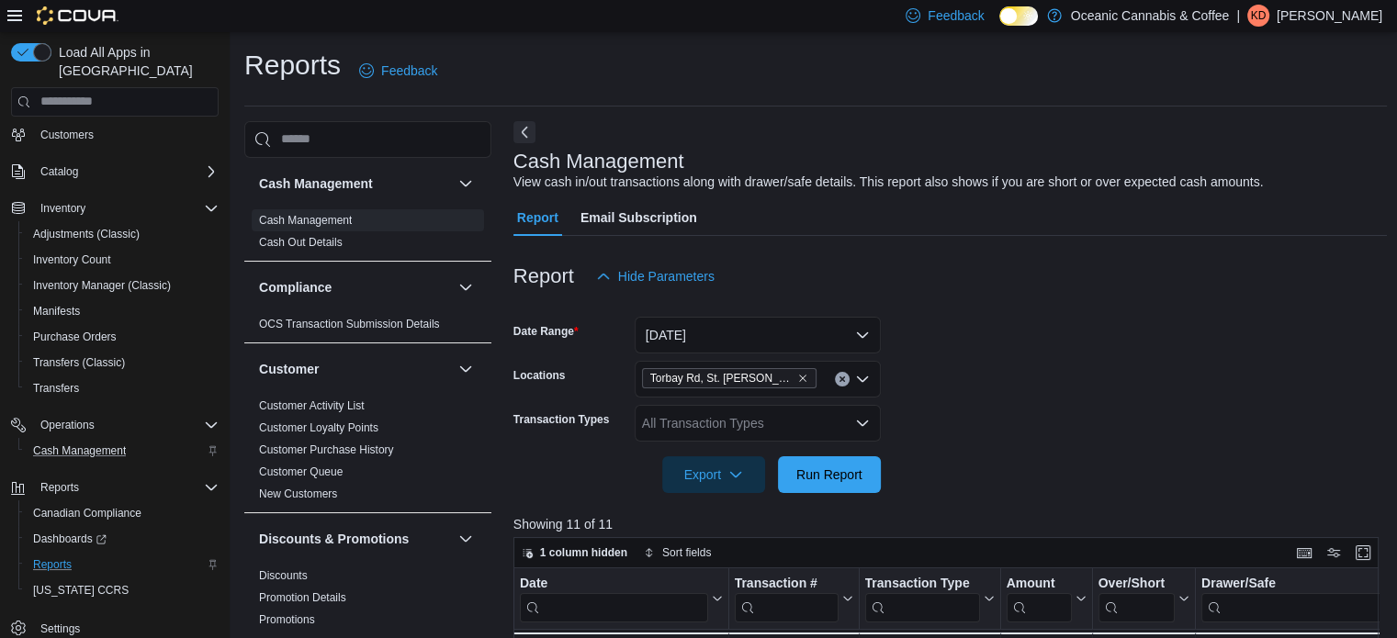
drag, startPoint x: 1096, startPoint y: 416, endPoint x: 1062, endPoint y: 455, distance: 51.4
click at [1062, 455] on form "Date Range [DATE] Locations [GEOGRAPHIC_DATA], [GEOGRAPHIC_DATA][PERSON_NAME] -…" at bounding box center [951, 394] width 875 height 198
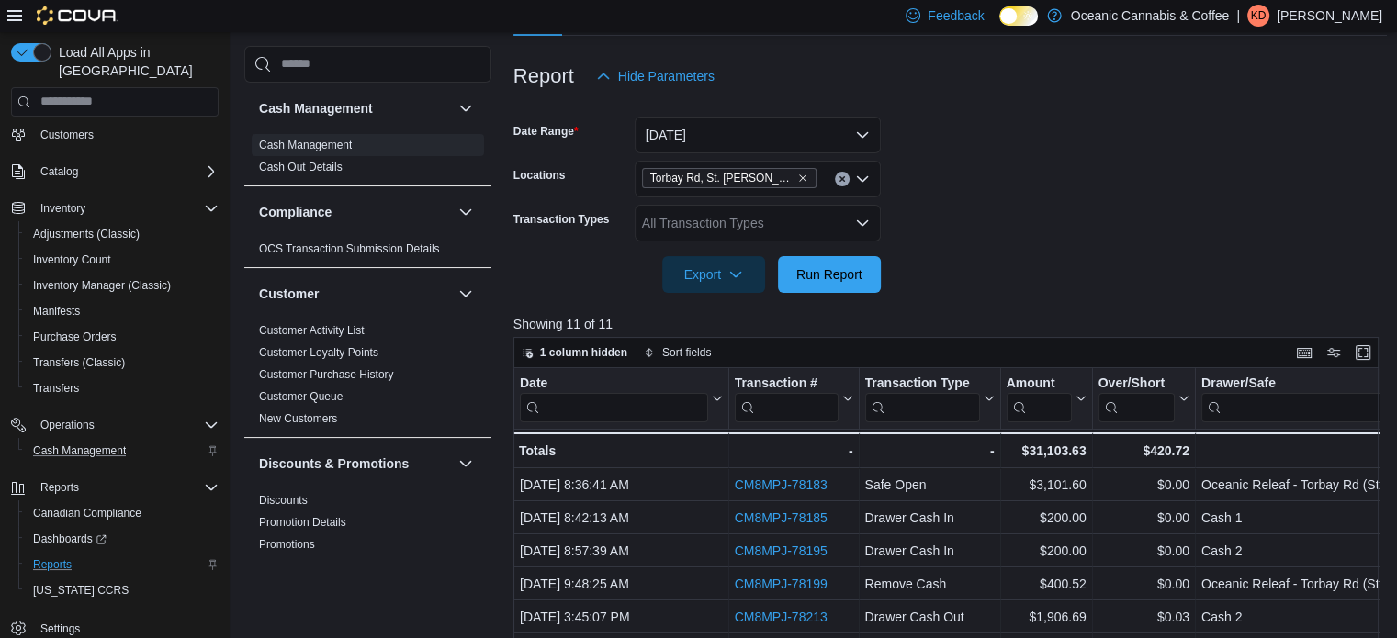
scroll to position [148, 0]
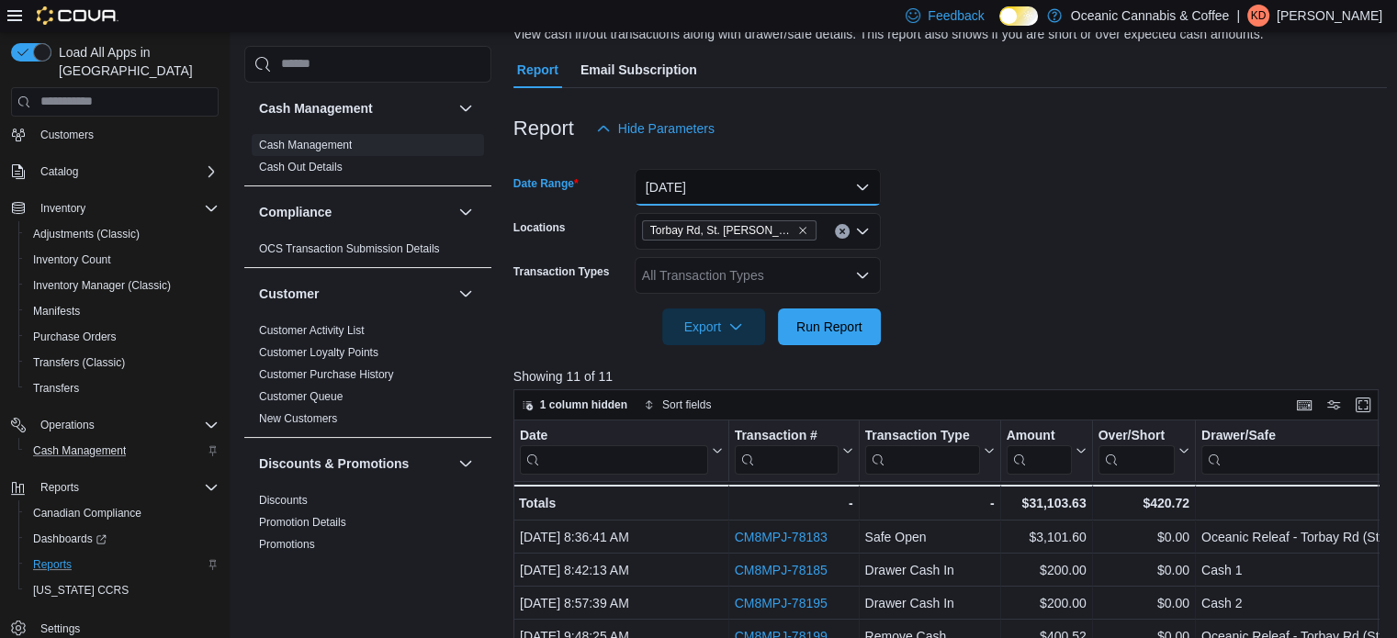
click at [873, 182] on button "[DATE]" at bounding box center [758, 187] width 246 height 37
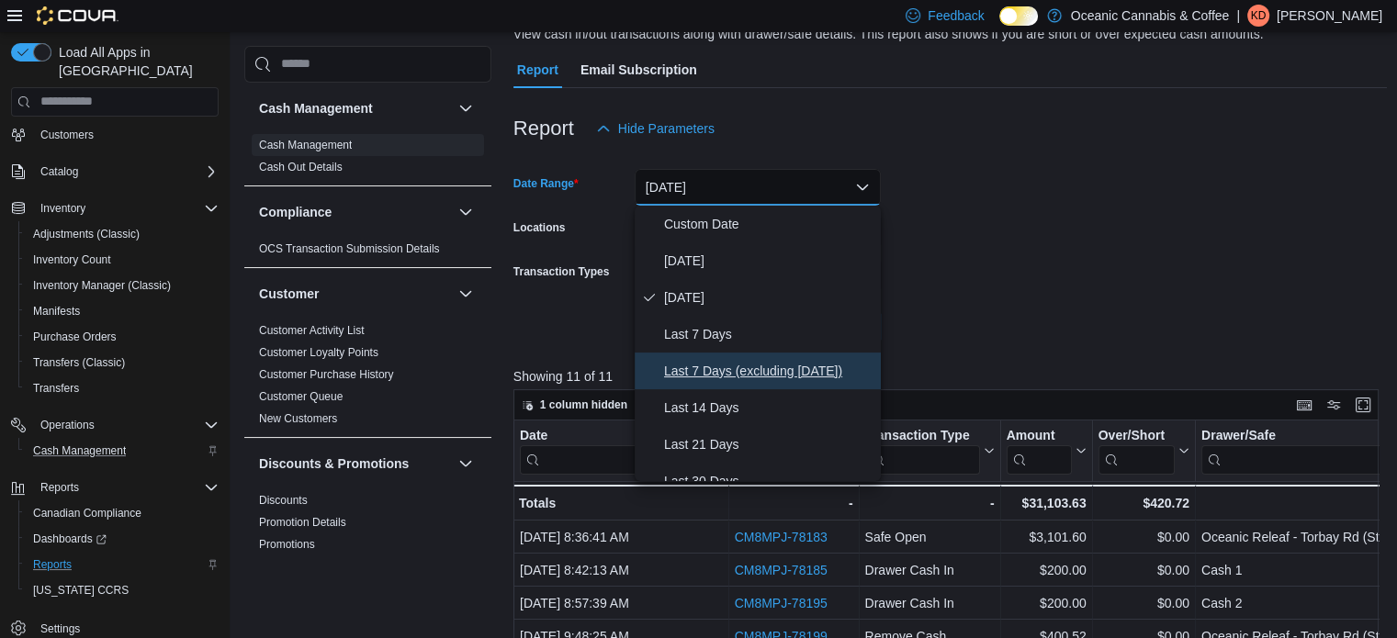
click at [686, 367] on span "Last 7 Days (excluding [DATE])" at bounding box center [768, 371] width 209 height 22
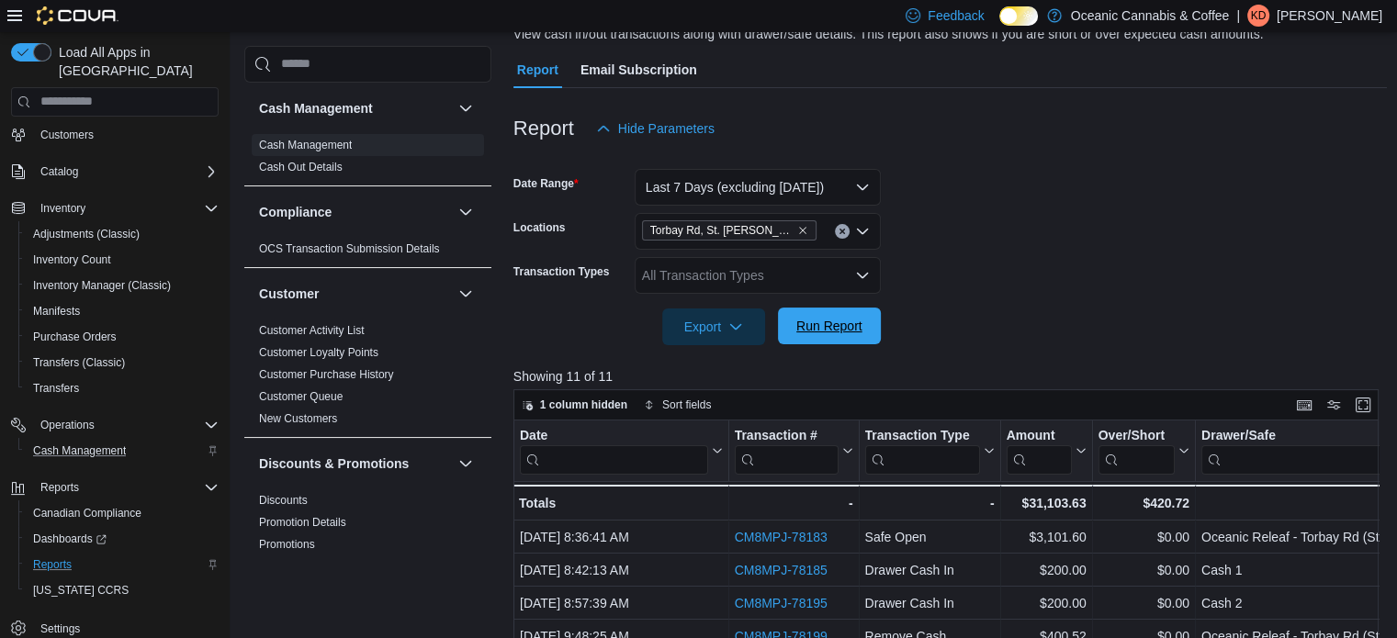
drag, startPoint x: 819, startPoint y: 328, endPoint x: 1056, endPoint y: 316, distance: 237.3
click at [820, 328] on span "Run Report" at bounding box center [829, 326] width 66 height 18
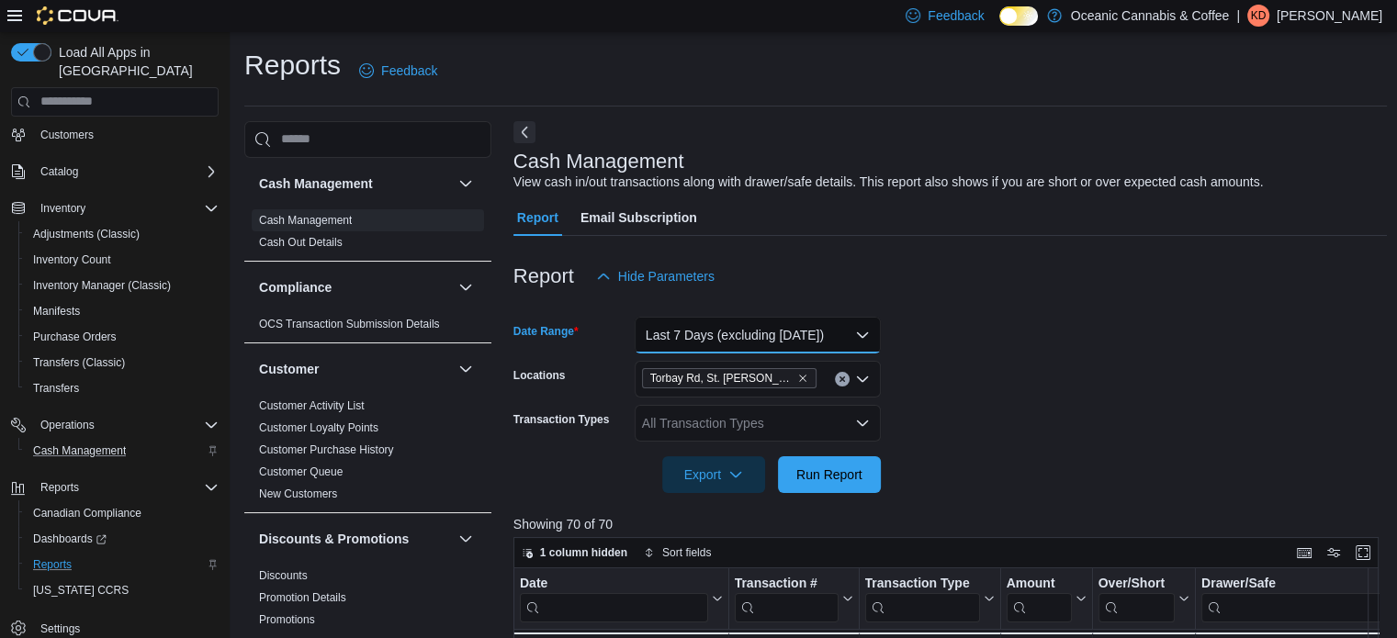
click at [859, 328] on button "Last 7 Days (excluding [DATE])" at bounding box center [758, 335] width 246 height 37
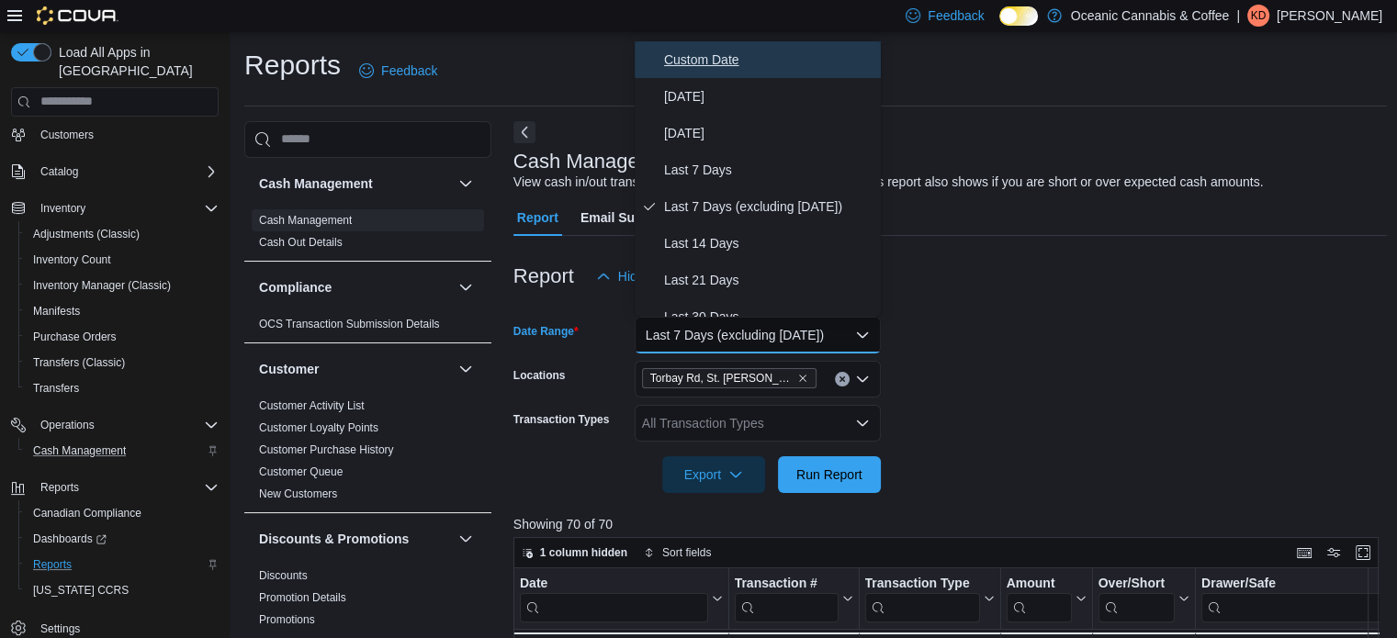
click at [695, 49] on span "Custom Date" at bounding box center [768, 60] width 209 height 22
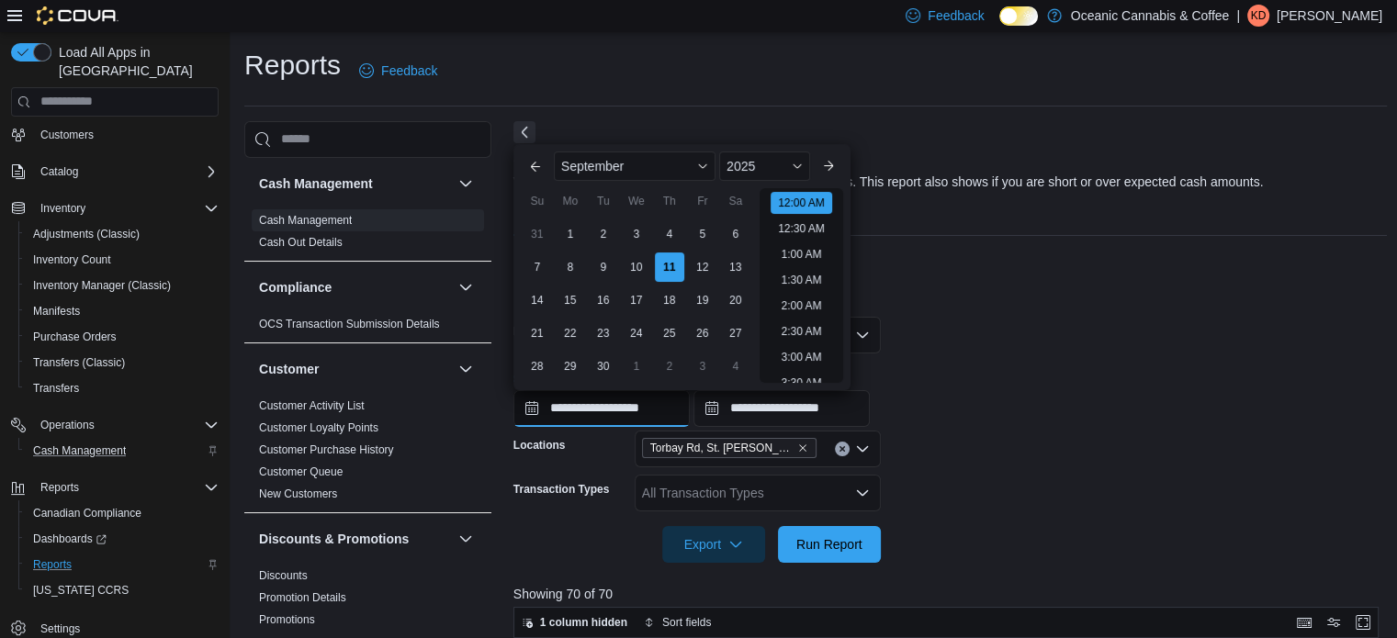
click at [573, 404] on input "**********" at bounding box center [602, 408] width 176 height 37
click at [612, 267] on div "9" at bounding box center [603, 267] width 32 height 32
type input "**********"
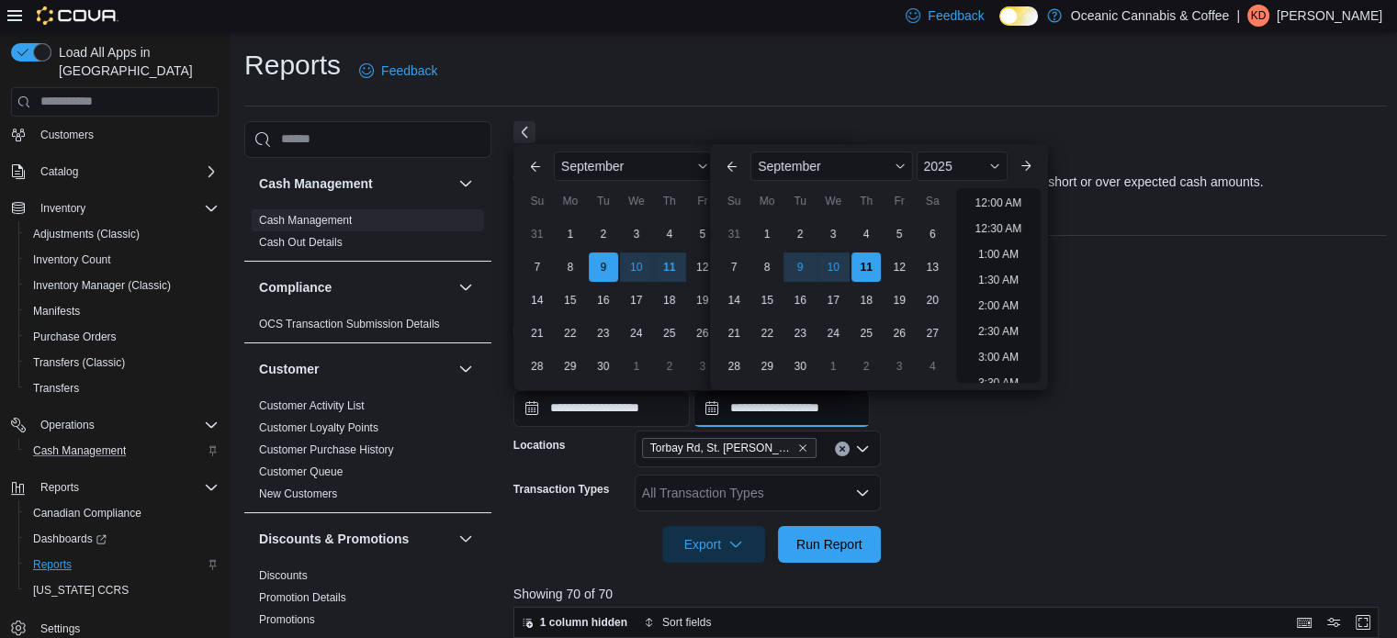
click at [773, 405] on input "**********" at bounding box center [782, 408] width 176 height 37
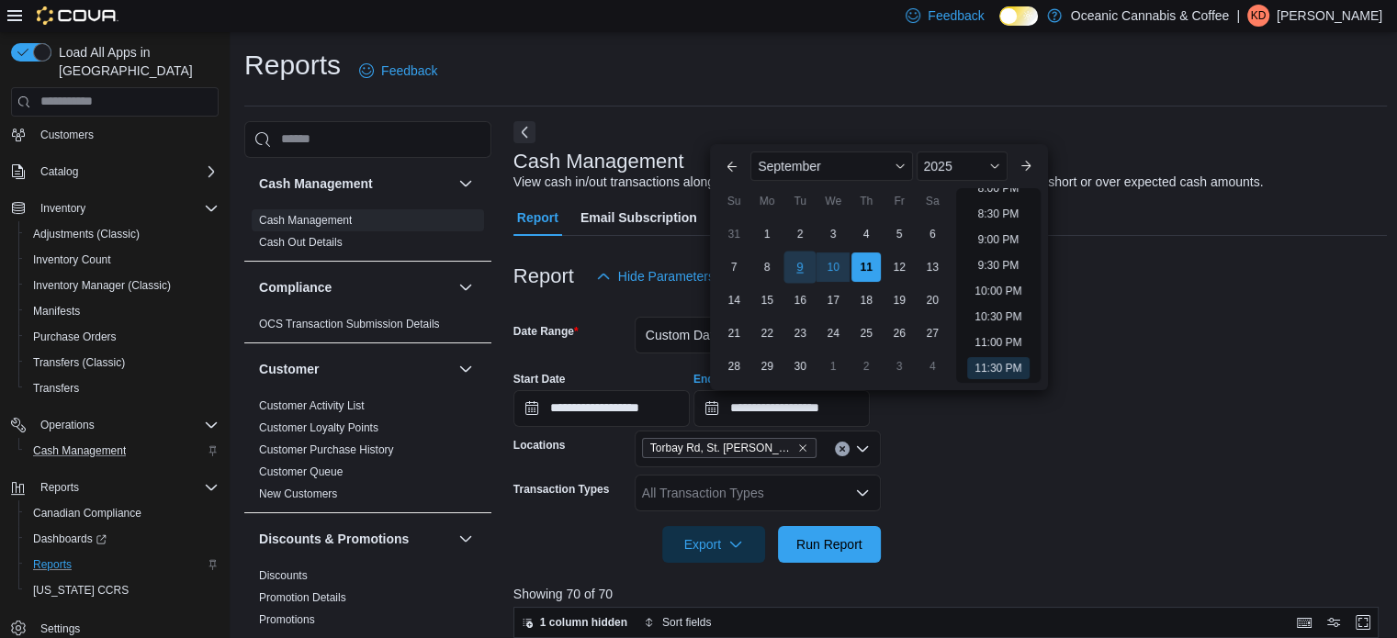
click at [800, 264] on div "9" at bounding box center [801, 267] width 32 height 32
type input "**********"
click at [970, 464] on form "**********" at bounding box center [951, 429] width 875 height 268
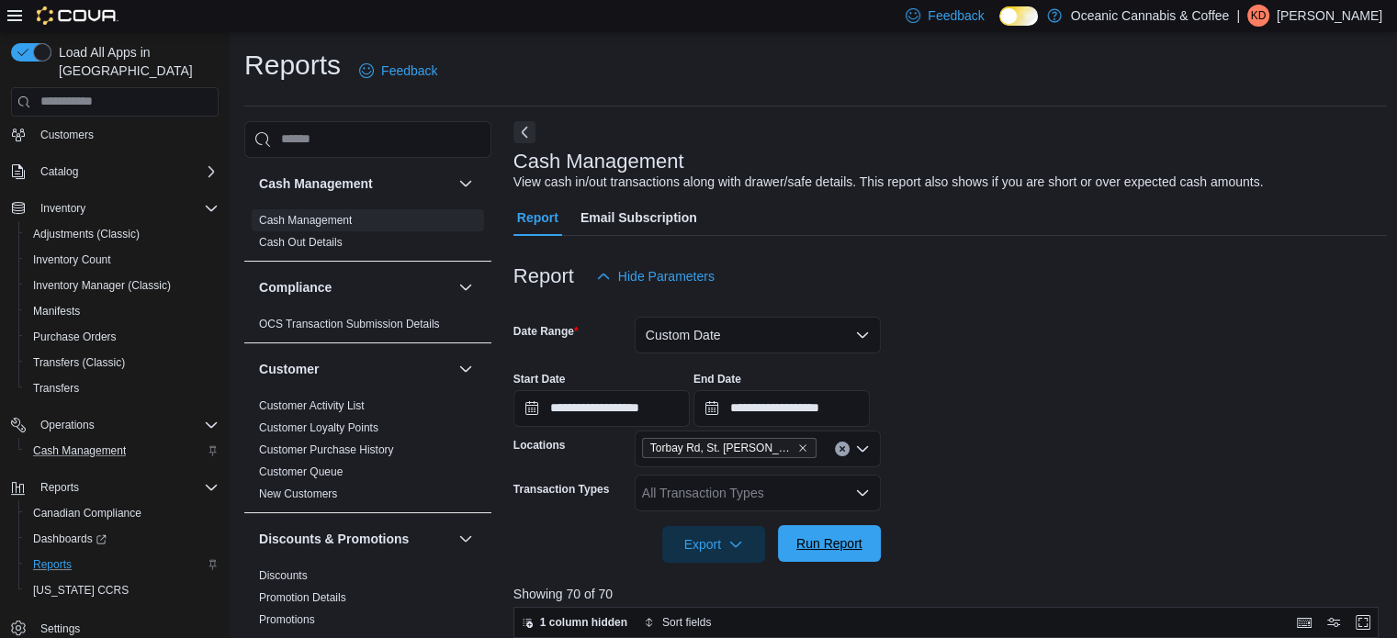
click at [805, 539] on span "Run Report" at bounding box center [829, 544] width 66 height 18
click at [317, 219] on link "Cash Management" at bounding box center [305, 220] width 93 height 13
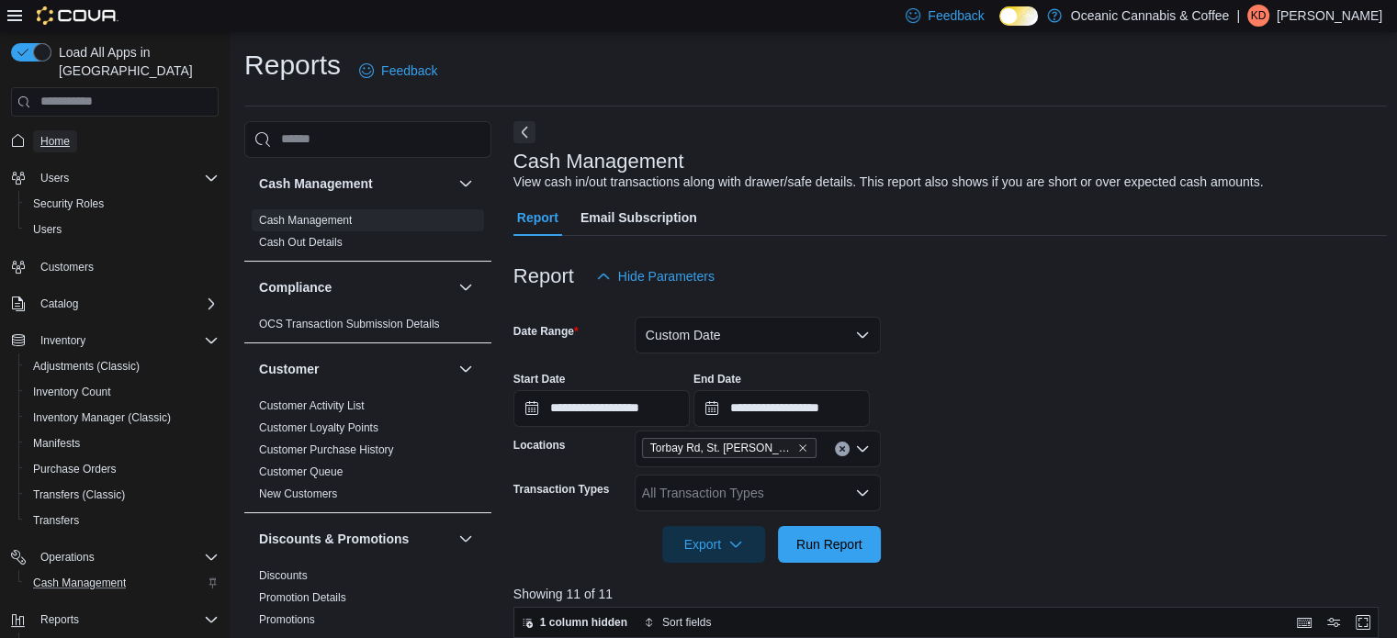
click at [43, 132] on span "Home" at bounding box center [54, 141] width 29 height 22
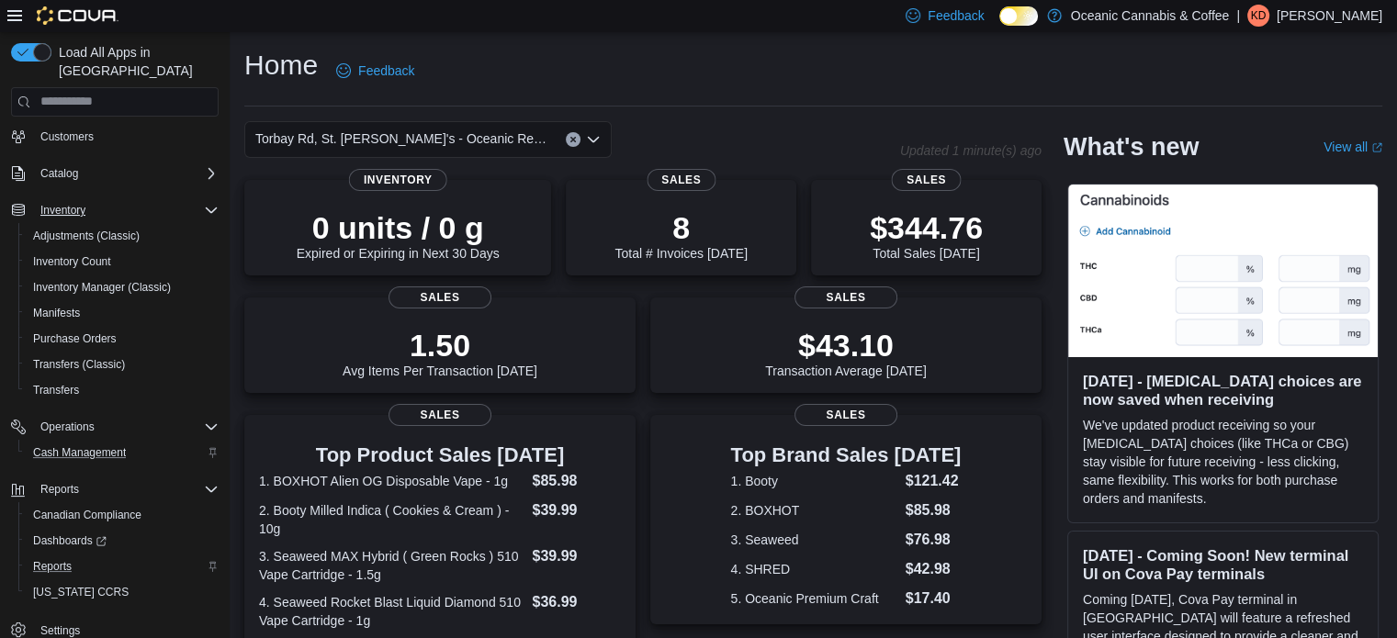
scroll to position [132, 0]
click at [92, 444] on span "Cash Management" at bounding box center [79, 451] width 93 height 15
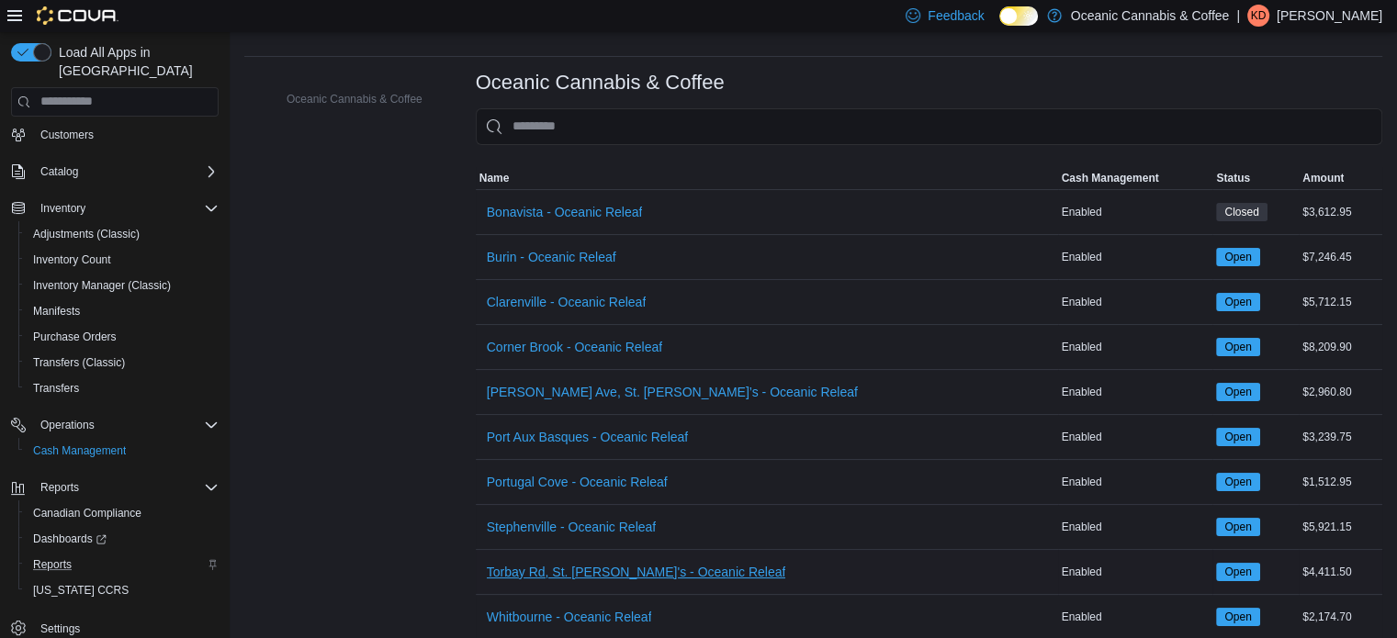
scroll to position [77, 0]
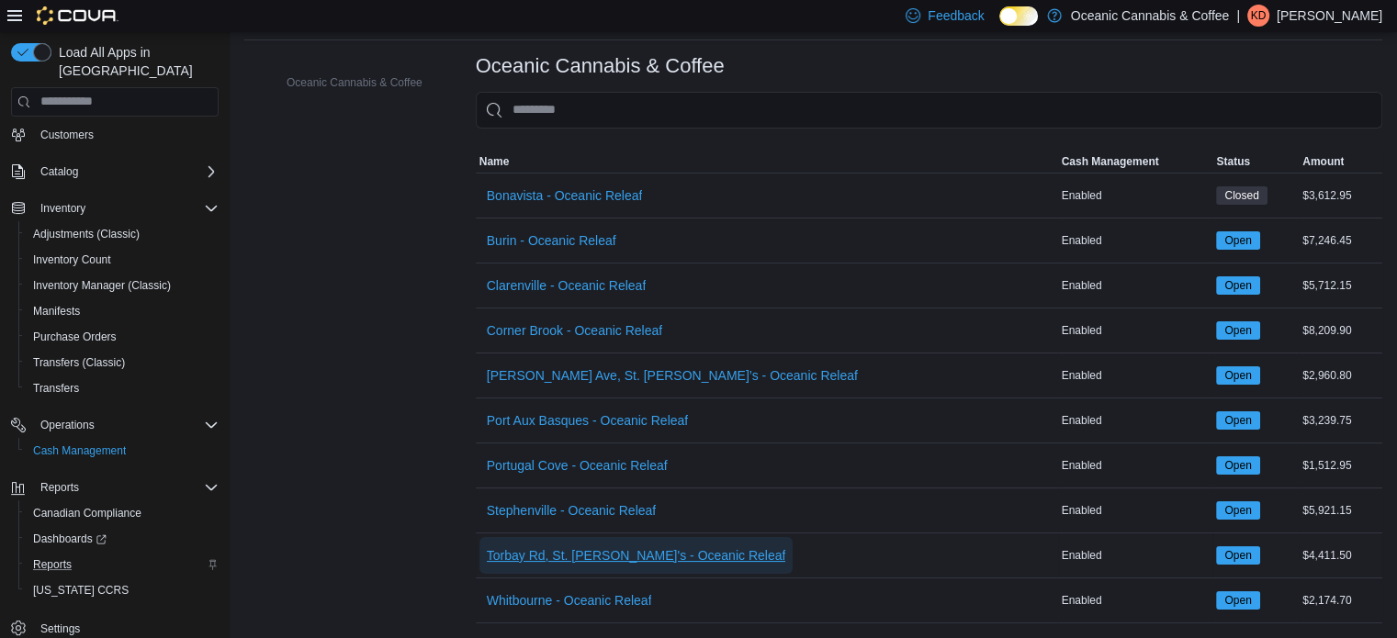
click at [617, 547] on span "Torbay Rd, St. [PERSON_NAME]'s - Oceanic Releaf" at bounding box center [636, 556] width 299 height 18
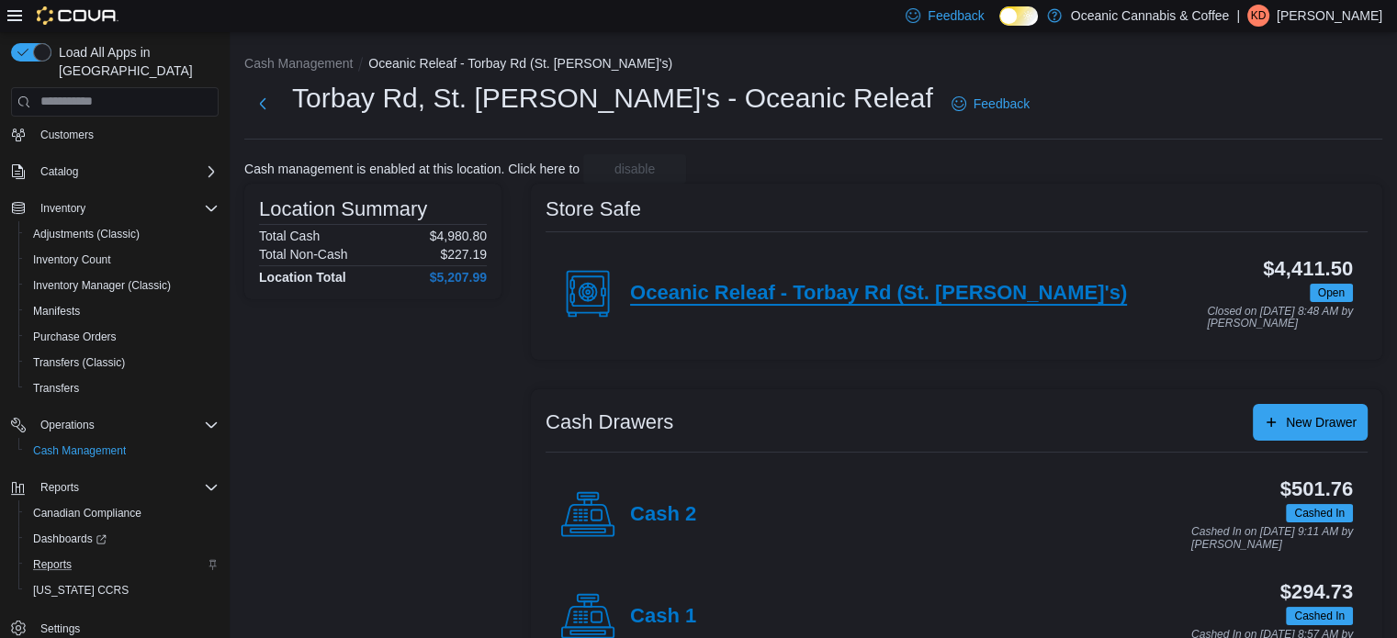
click at [698, 289] on h4 "Oceanic Releaf - Torbay Rd (St. [PERSON_NAME]'s)" at bounding box center [878, 294] width 497 height 24
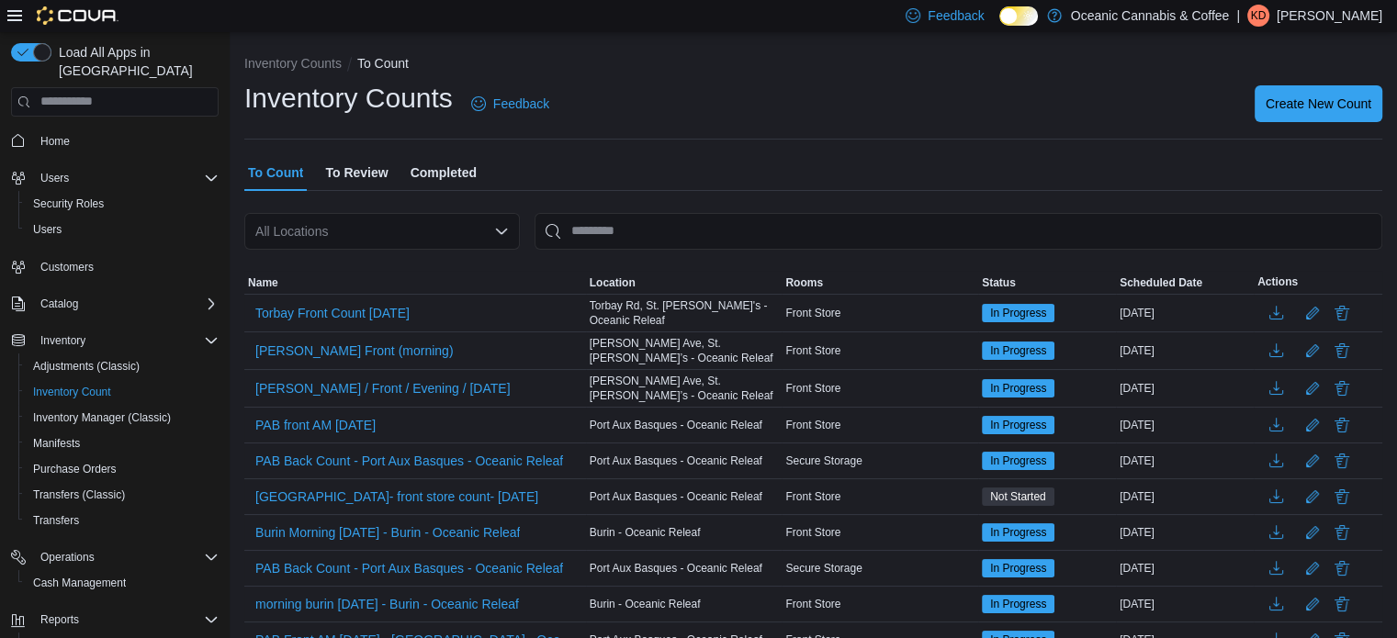
click at [349, 168] on span "To Review" at bounding box center [356, 172] width 62 height 37
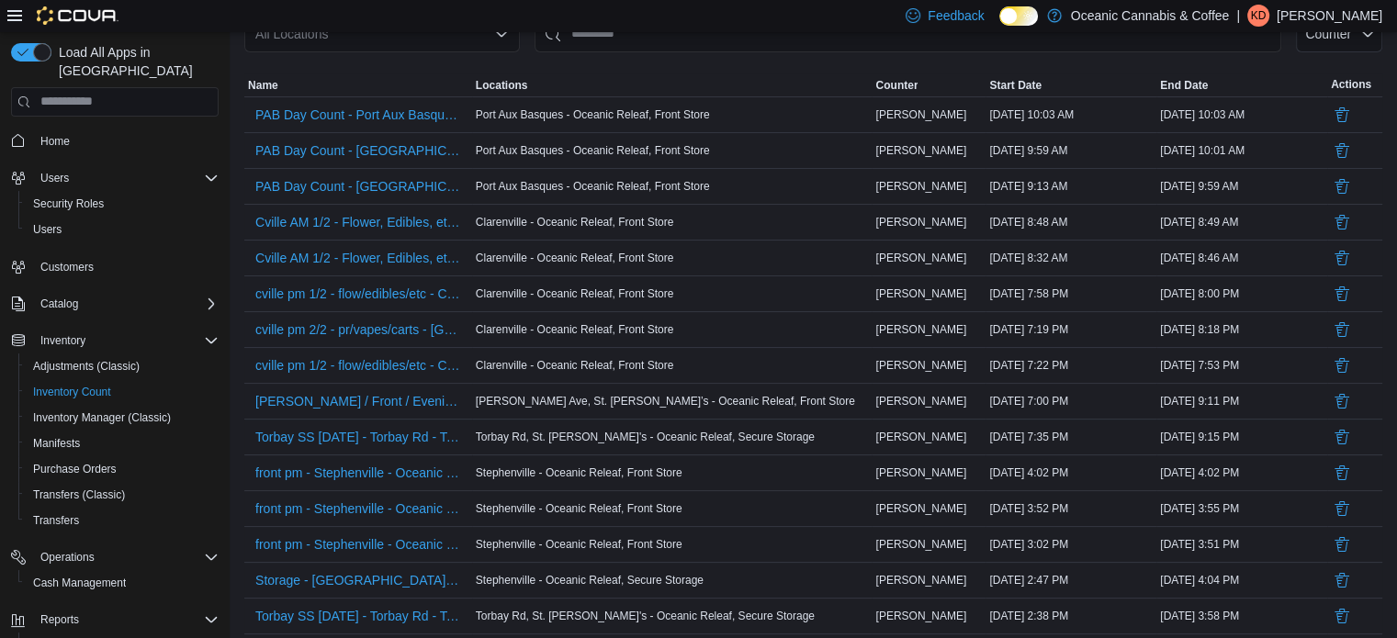
scroll to position [276, 0]
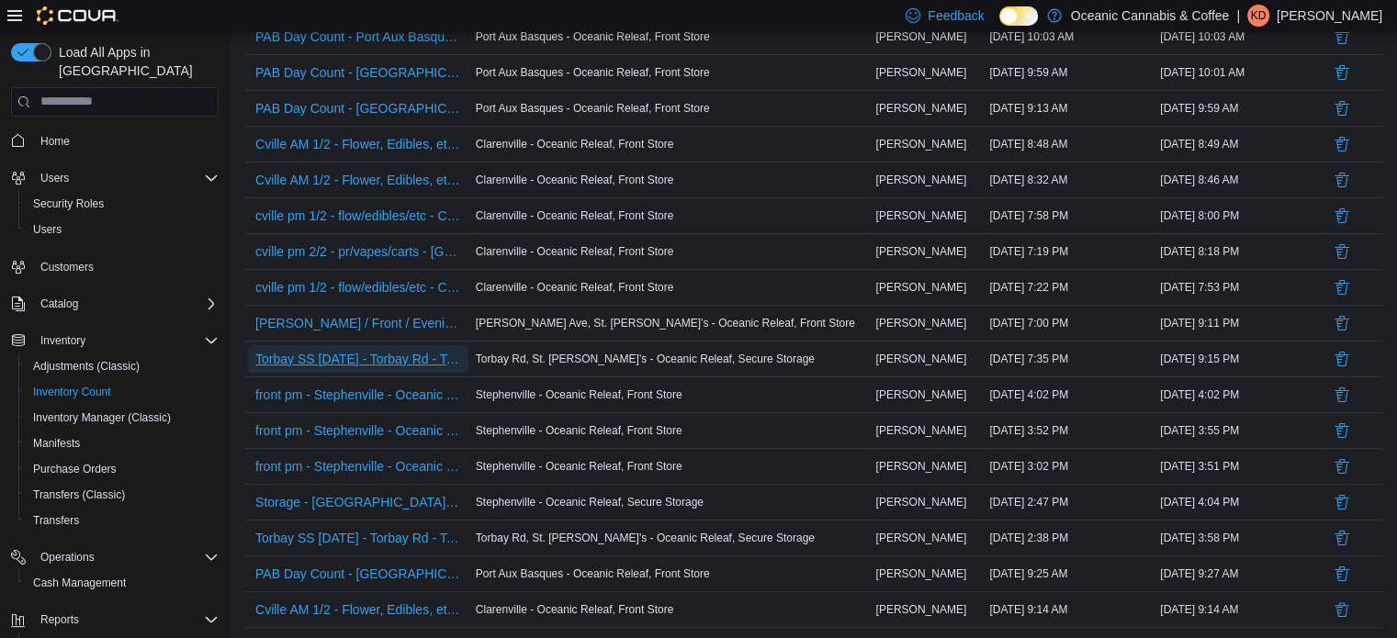
click at [404, 355] on span "Torbay SS Sept 10,25 - Torbay Rd - Torbay Rd, St. John's - Oceanic Releaf - Rec…" at bounding box center [358, 359] width 206 height 18
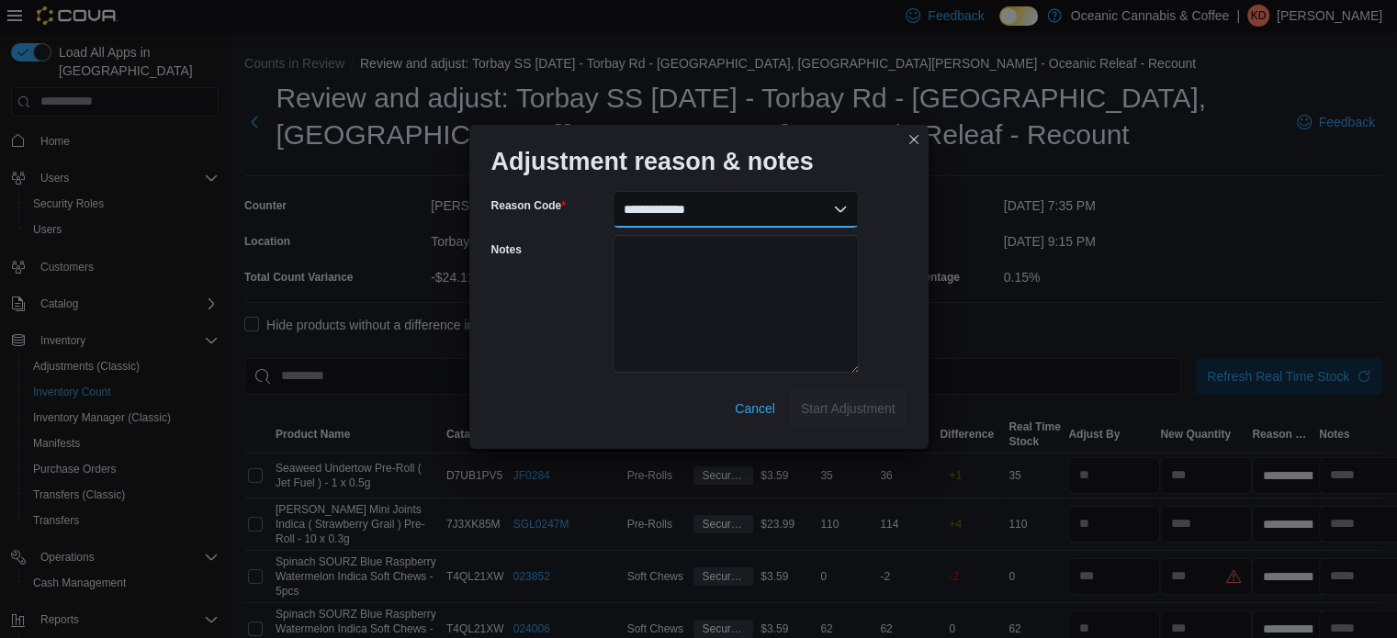
click at [837, 211] on select "**********" at bounding box center [736, 209] width 246 height 37
select select "**********"
click at [613, 191] on select "**********" at bounding box center [736, 209] width 246 height 37
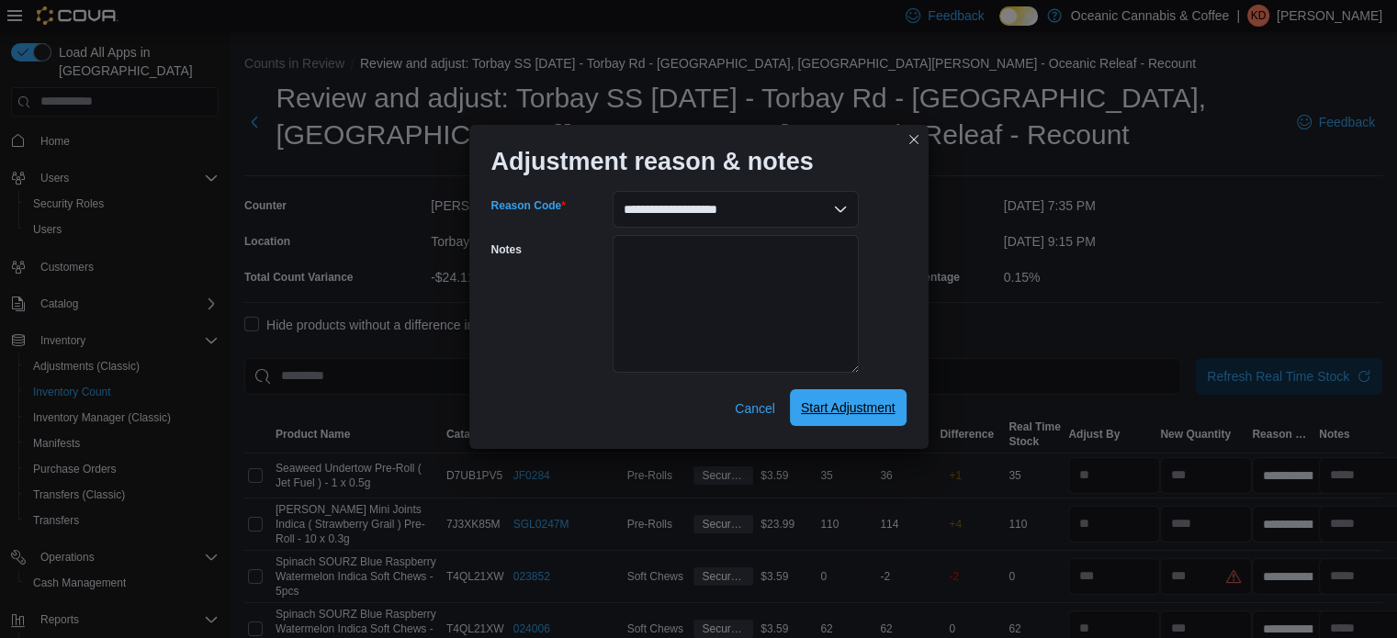
click at [836, 414] on span "Start Adjustment" at bounding box center [848, 408] width 95 height 18
select select "**********"
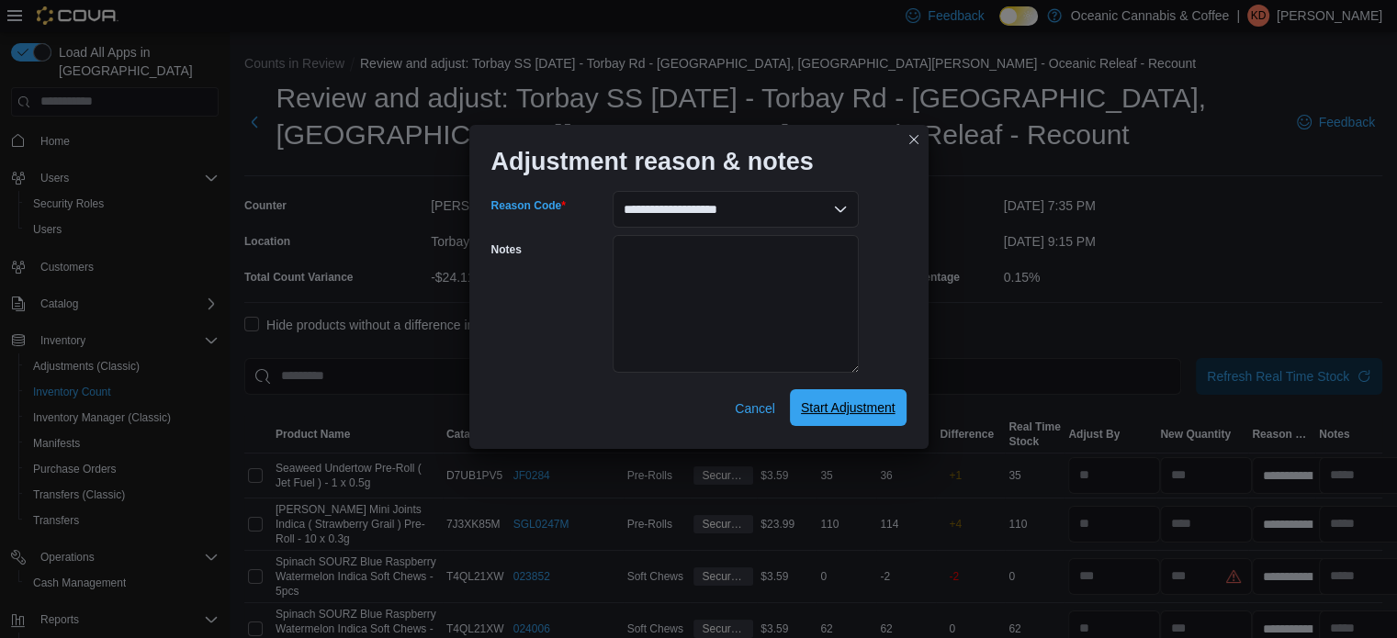
select select "**********"
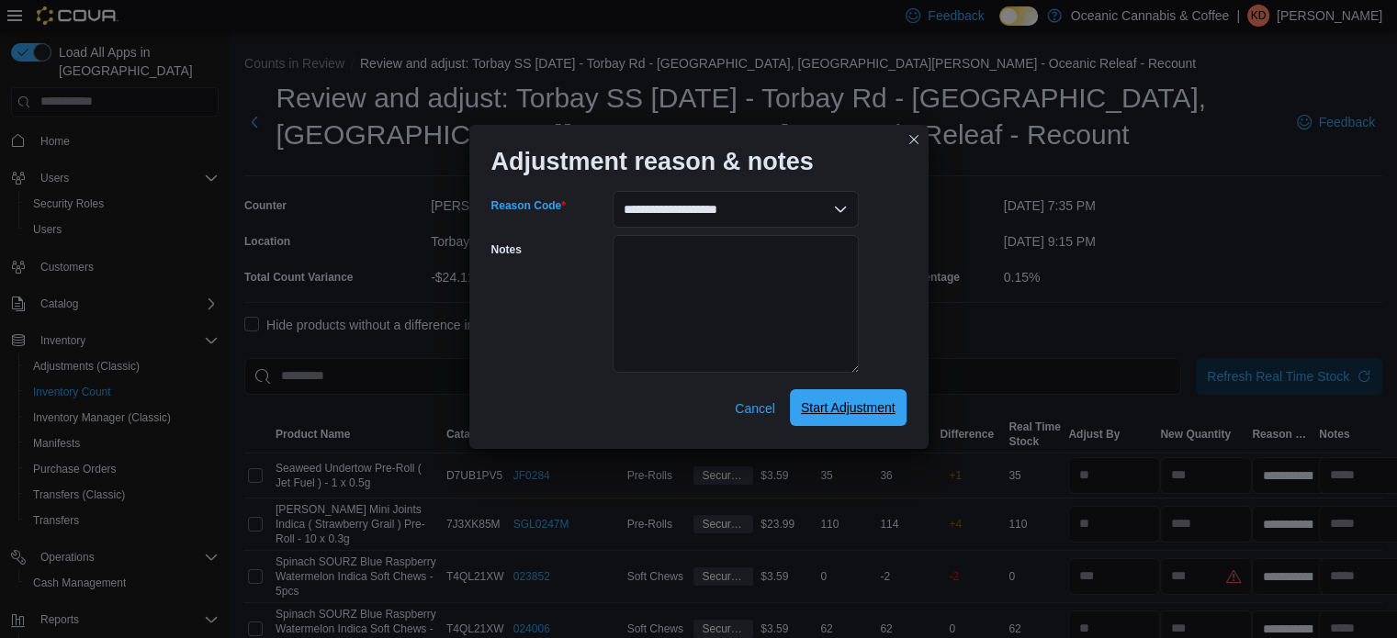
select select "**********"
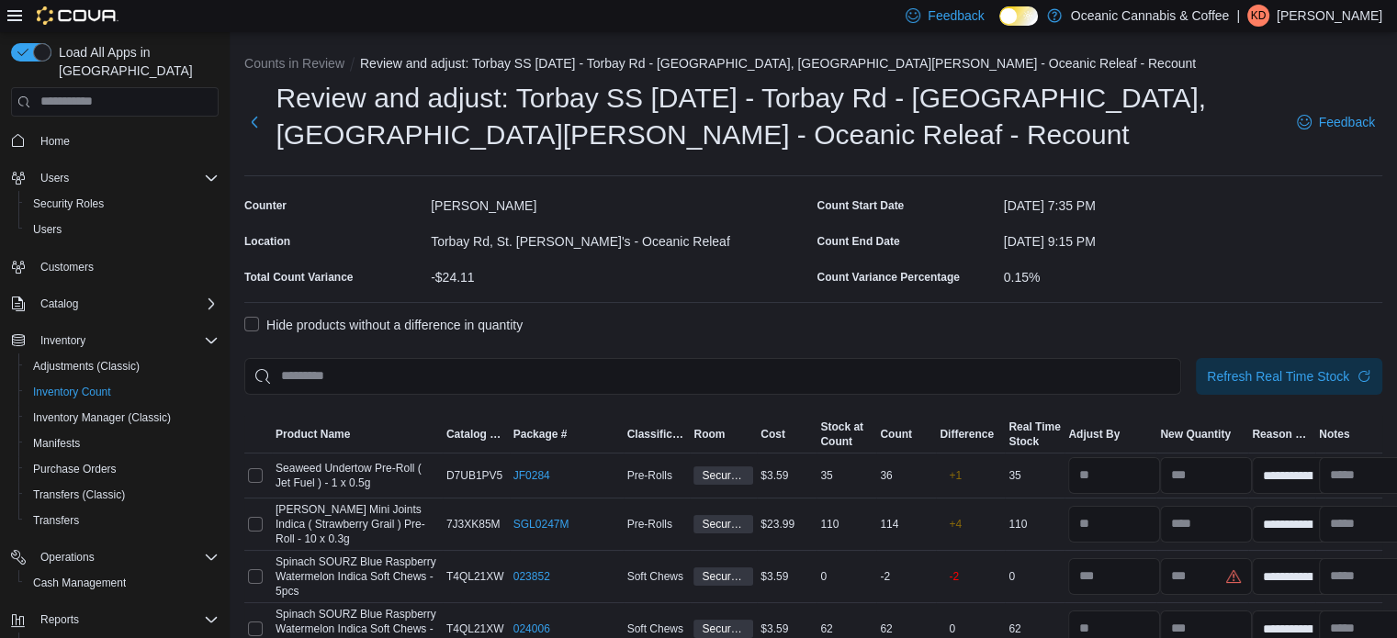
click at [246, 322] on label "Hide products without a difference in quantity" at bounding box center [383, 325] width 278 height 22
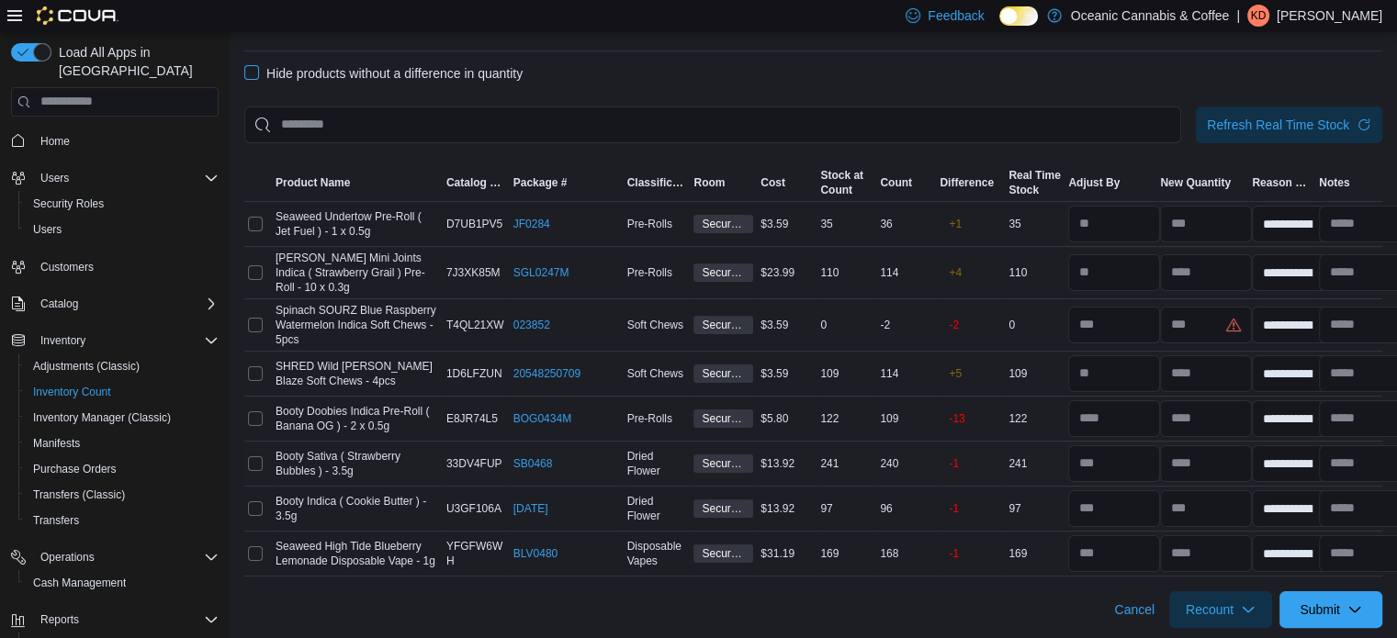
scroll to position [254, 0]
click at [1316, 592] on span "Submit" at bounding box center [1331, 607] width 81 height 37
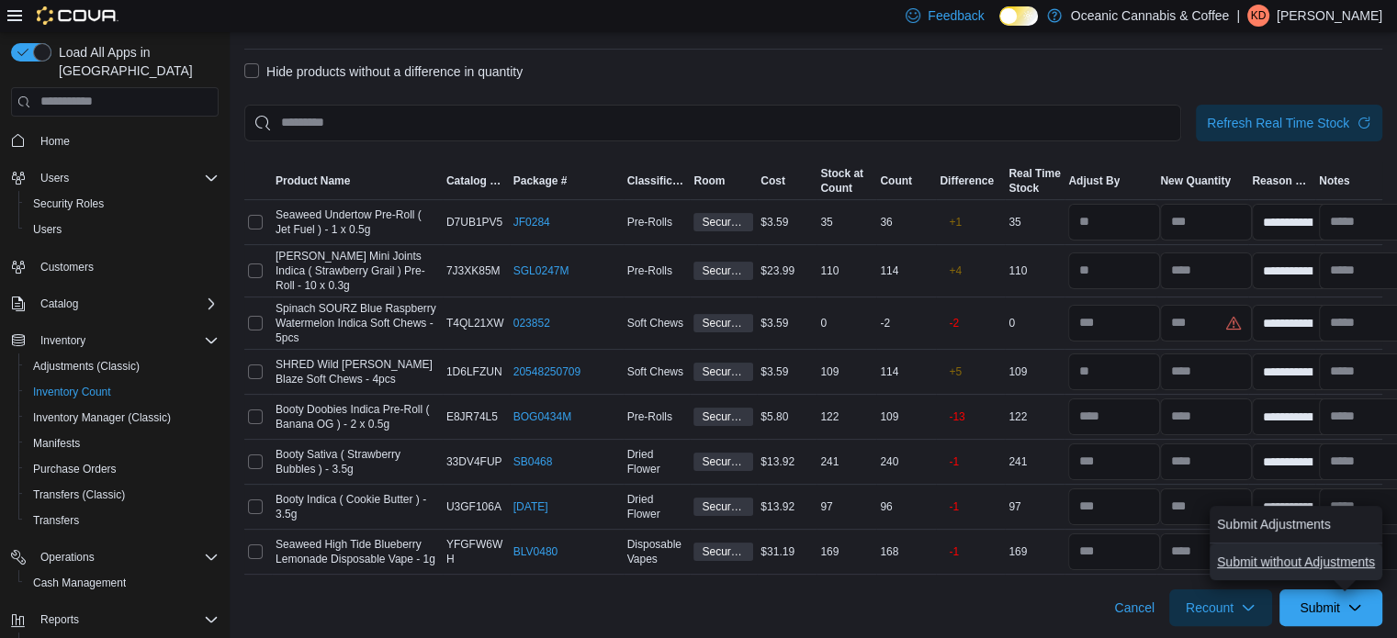
click at [1298, 558] on span "Submit without Adjustments" at bounding box center [1296, 562] width 158 height 18
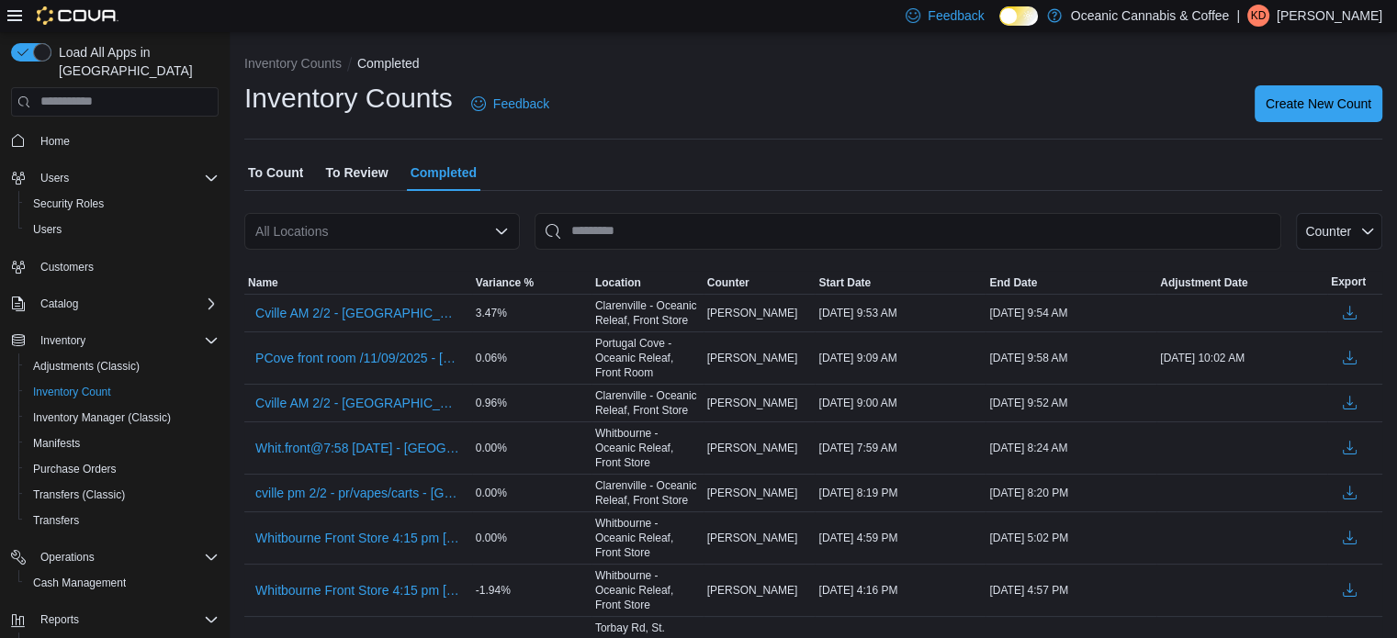
click at [293, 167] on span "To Count" at bounding box center [275, 172] width 55 height 37
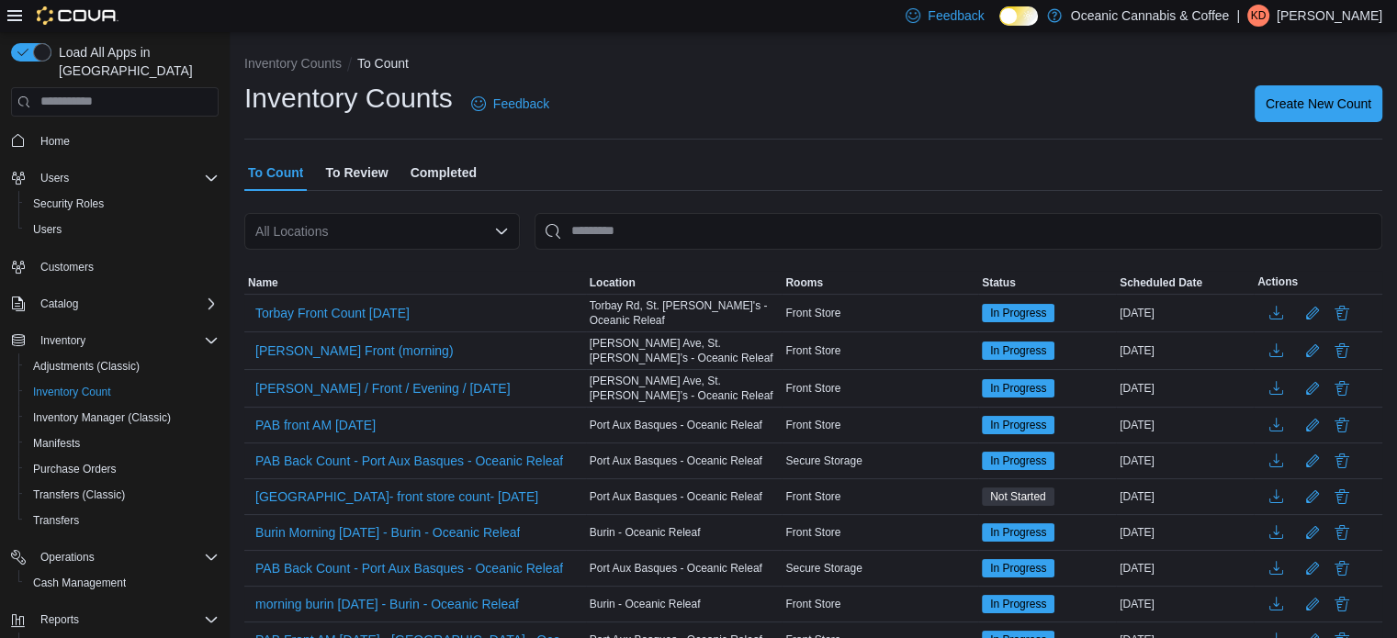
click at [1373, 24] on p "[PERSON_NAME]" at bounding box center [1330, 16] width 106 height 22
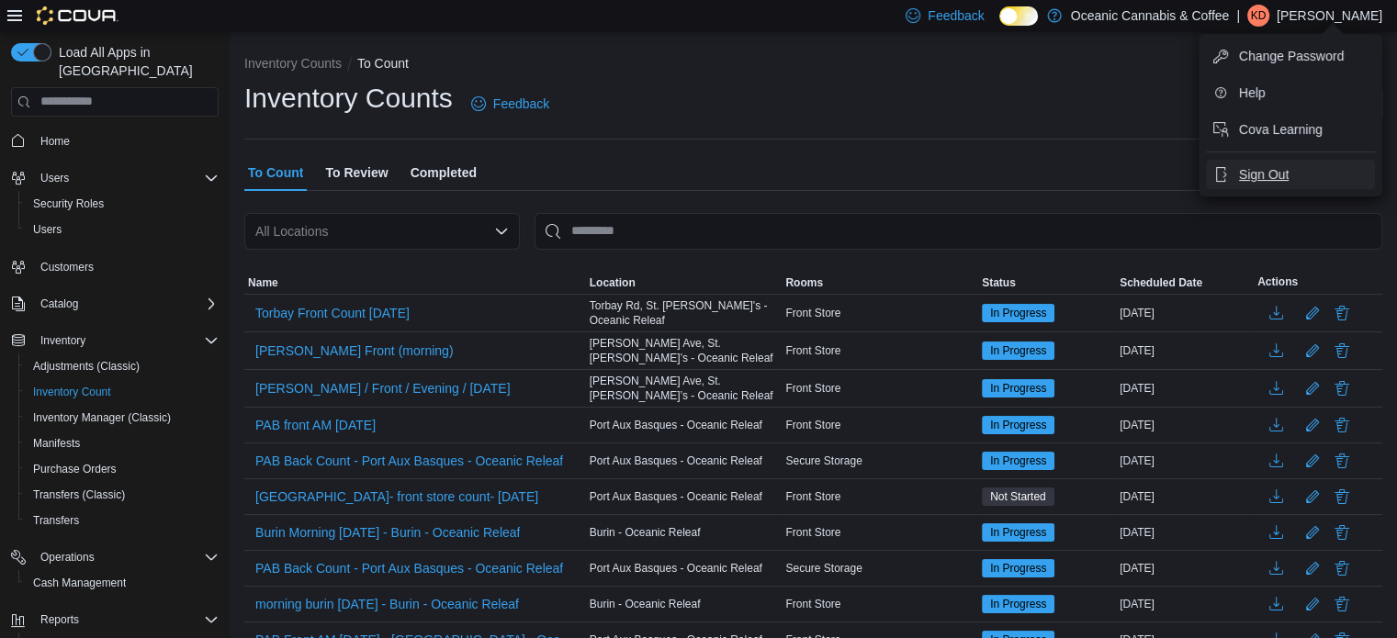
drag, startPoint x: 1260, startPoint y: 169, endPoint x: 1163, endPoint y: 153, distance: 98.6
click at [1259, 169] on span "Sign Out" at bounding box center [1264, 174] width 50 height 18
